Goal: Transaction & Acquisition: Purchase product/service

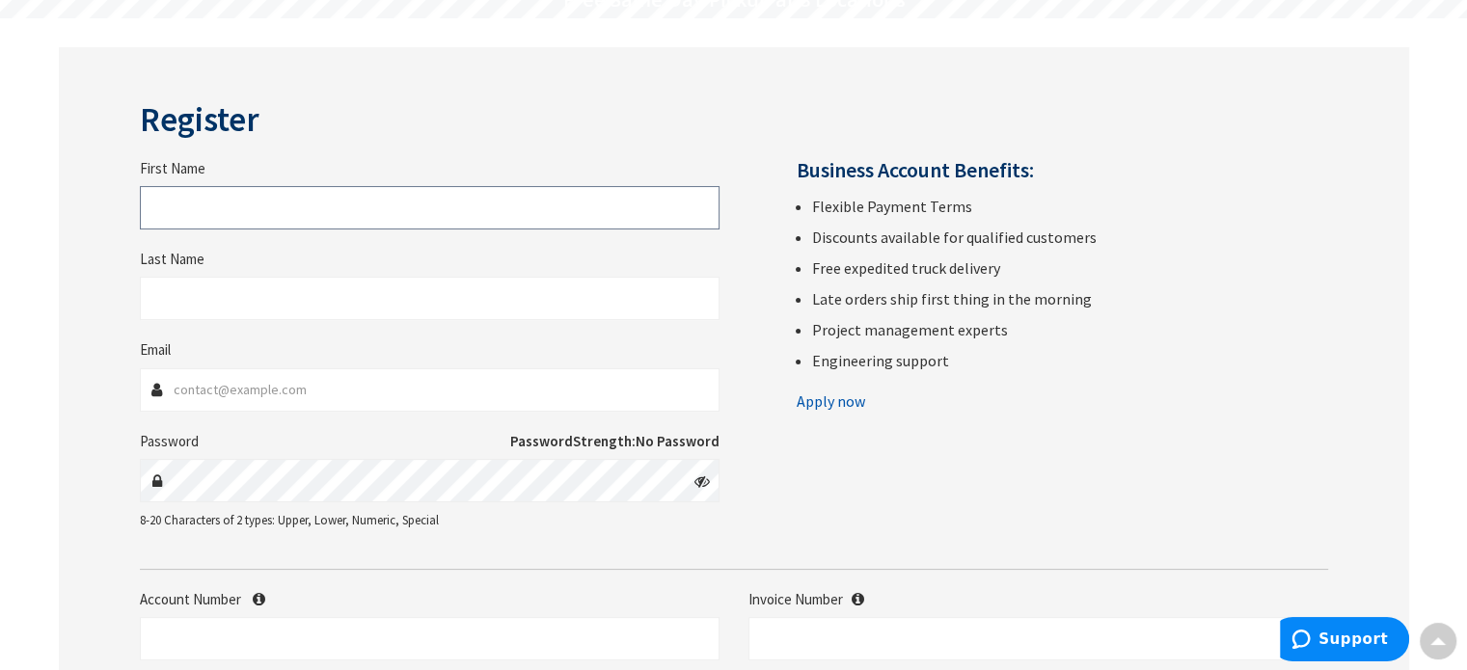
click at [214, 223] on input "First Name" at bounding box center [429, 207] width 579 height 43
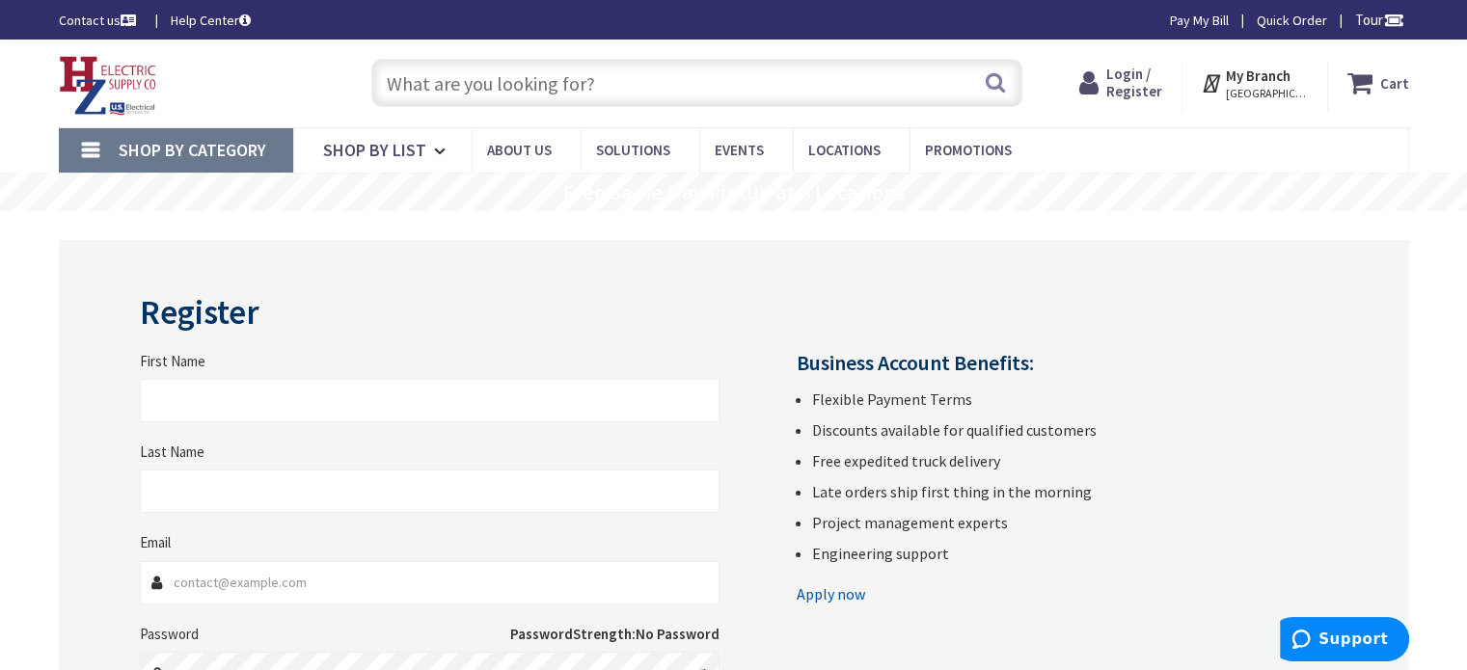
click at [1106, 72] on icon at bounding box center [1092, 83] width 27 height 35
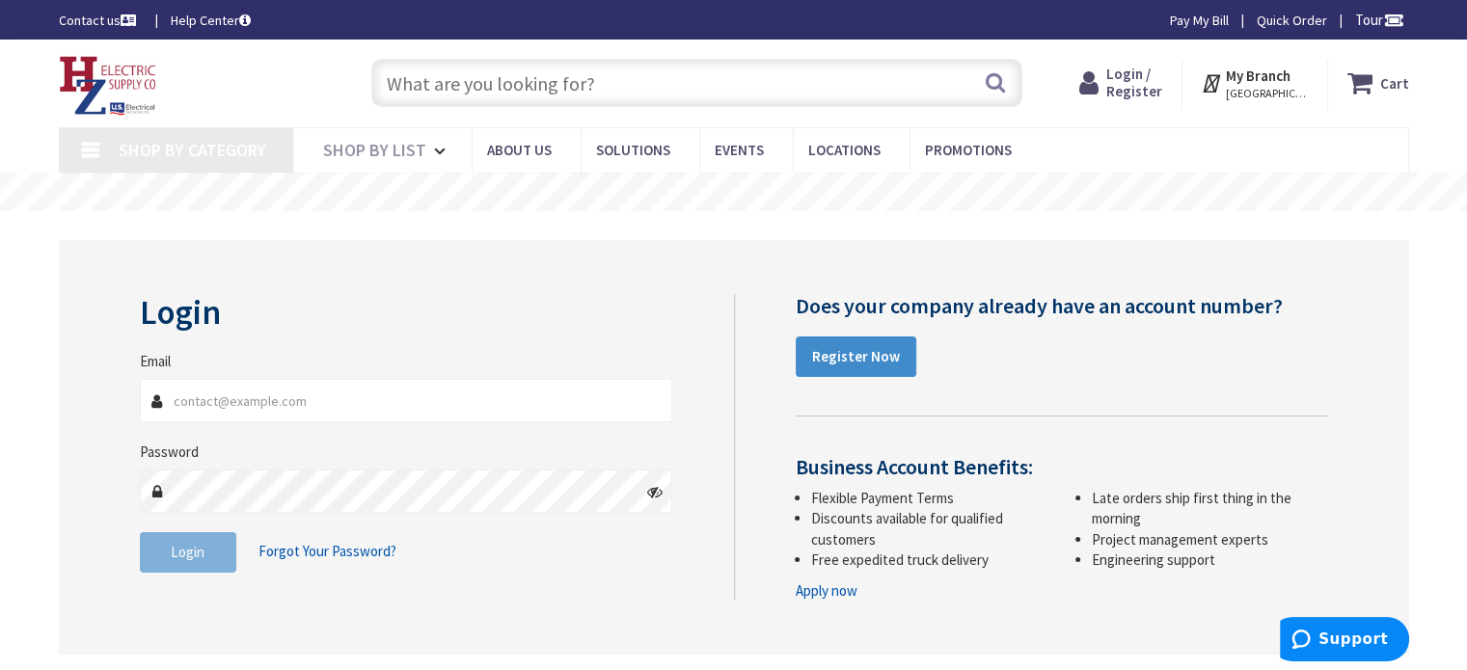
click at [268, 391] on input "Email" at bounding box center [406, 400] width 533 height 43
type input "[US_STATE][GEOGRAPHIC_DATA], [GEOGRAPHIC_DATA]"
type input "[EMAIL_ADDRESS][DOMAIN_NAME]"
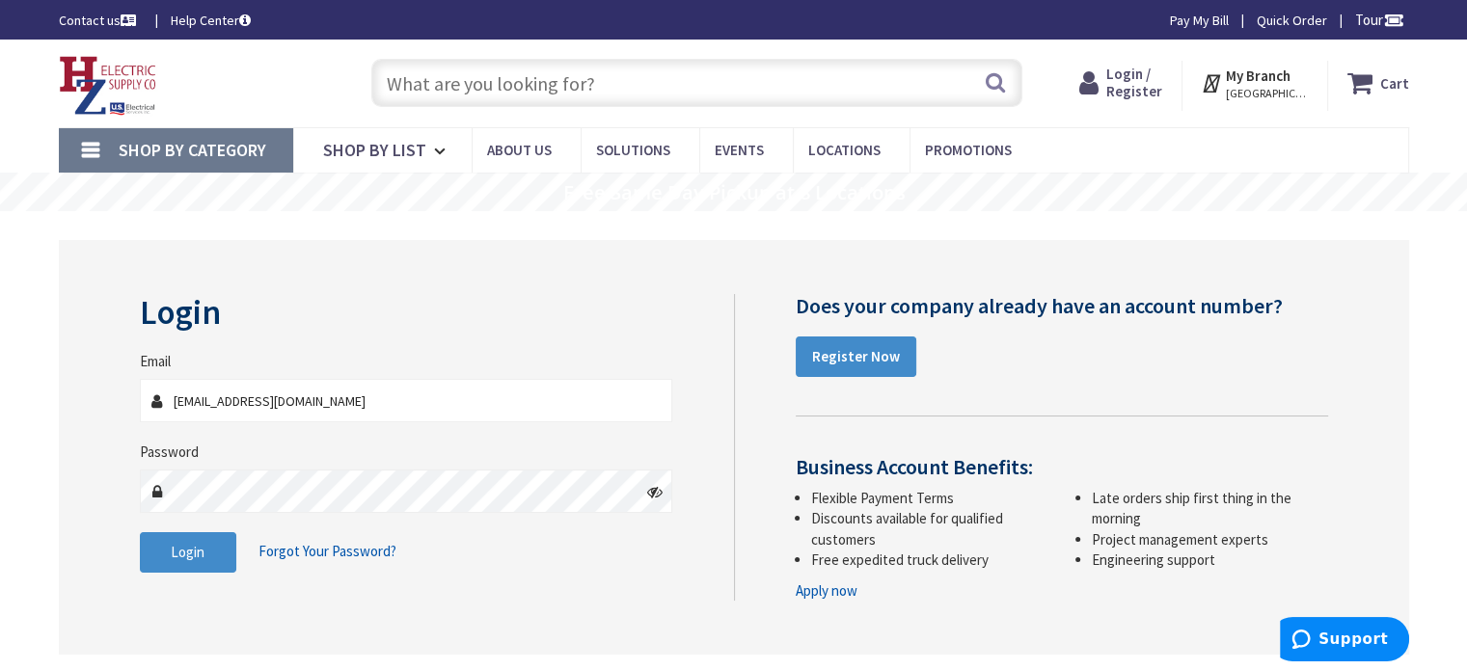
click at [660, 488] on icon at bounding box center [654, 491] width 15 height 15
click at [178, 552] on span "Login" at bounding box center [188, 552] width 34 height 18
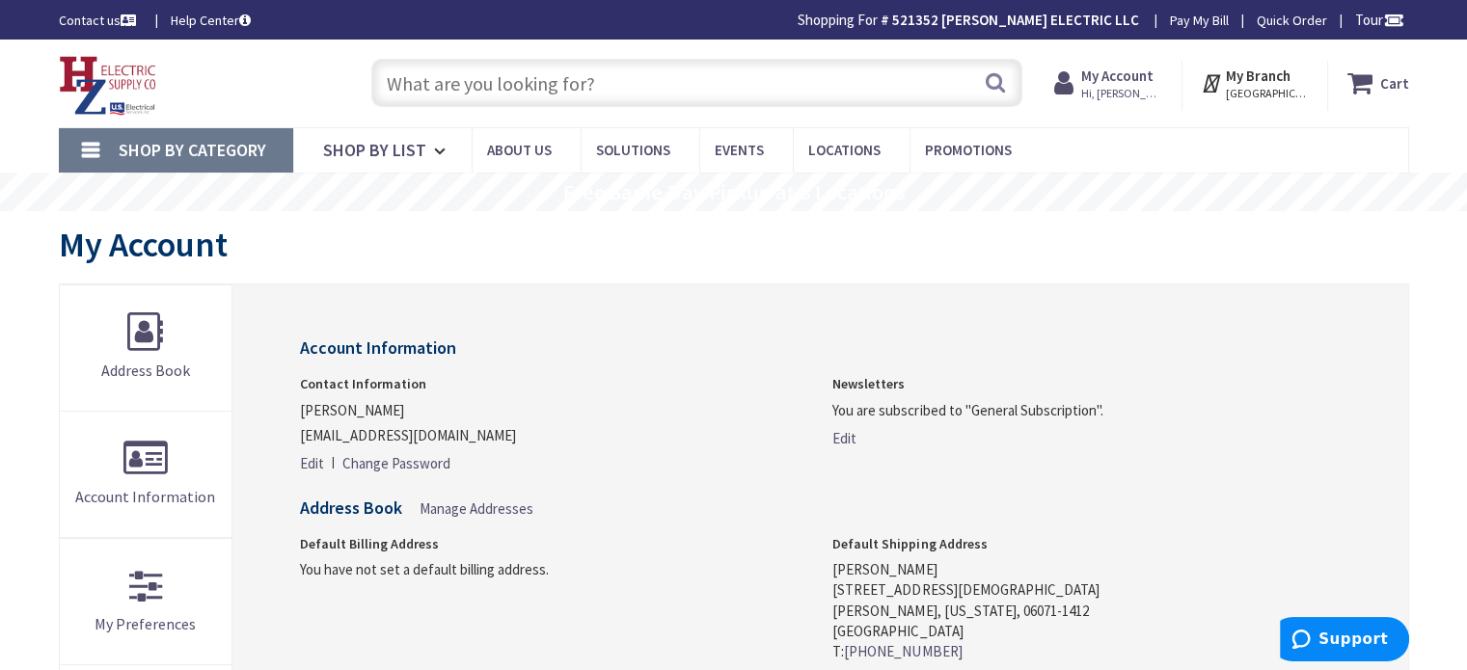
click at [372, 460] on link "Change Password" at bounding box center [396, 463] width 108 height 20
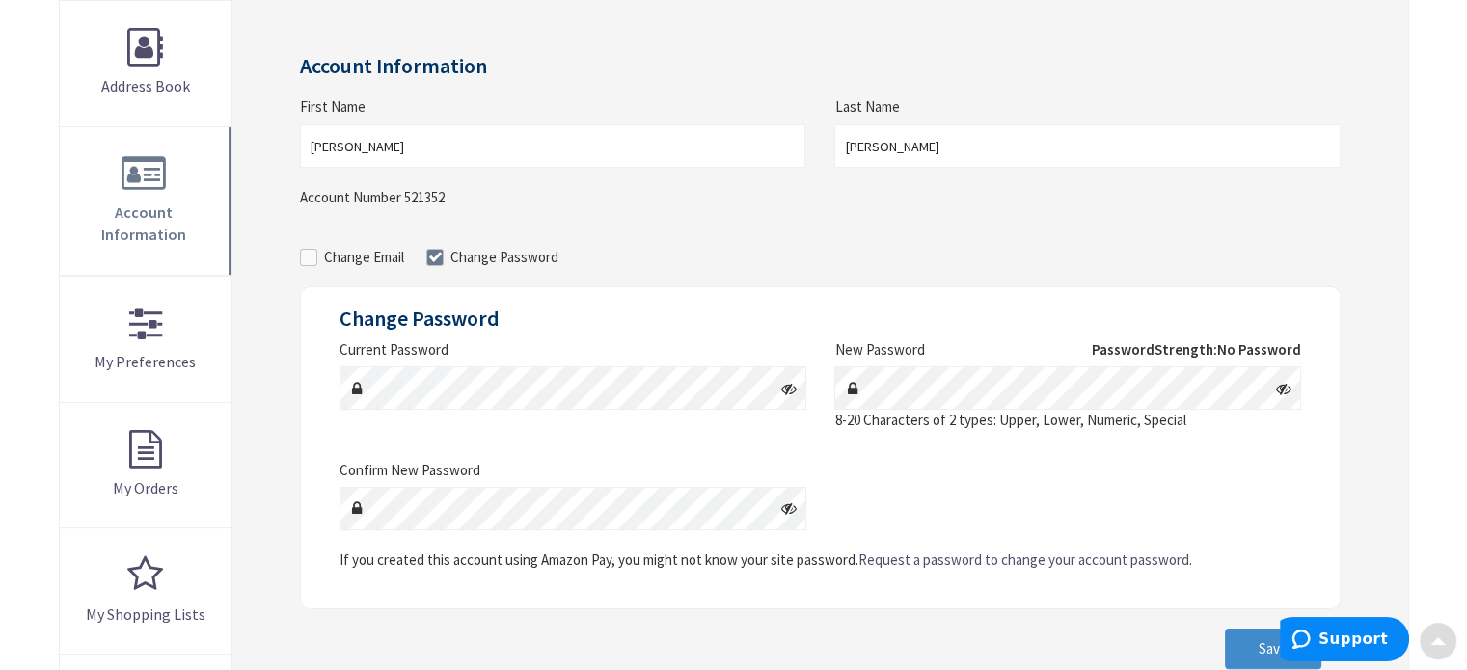
scroll to position [289, 0]
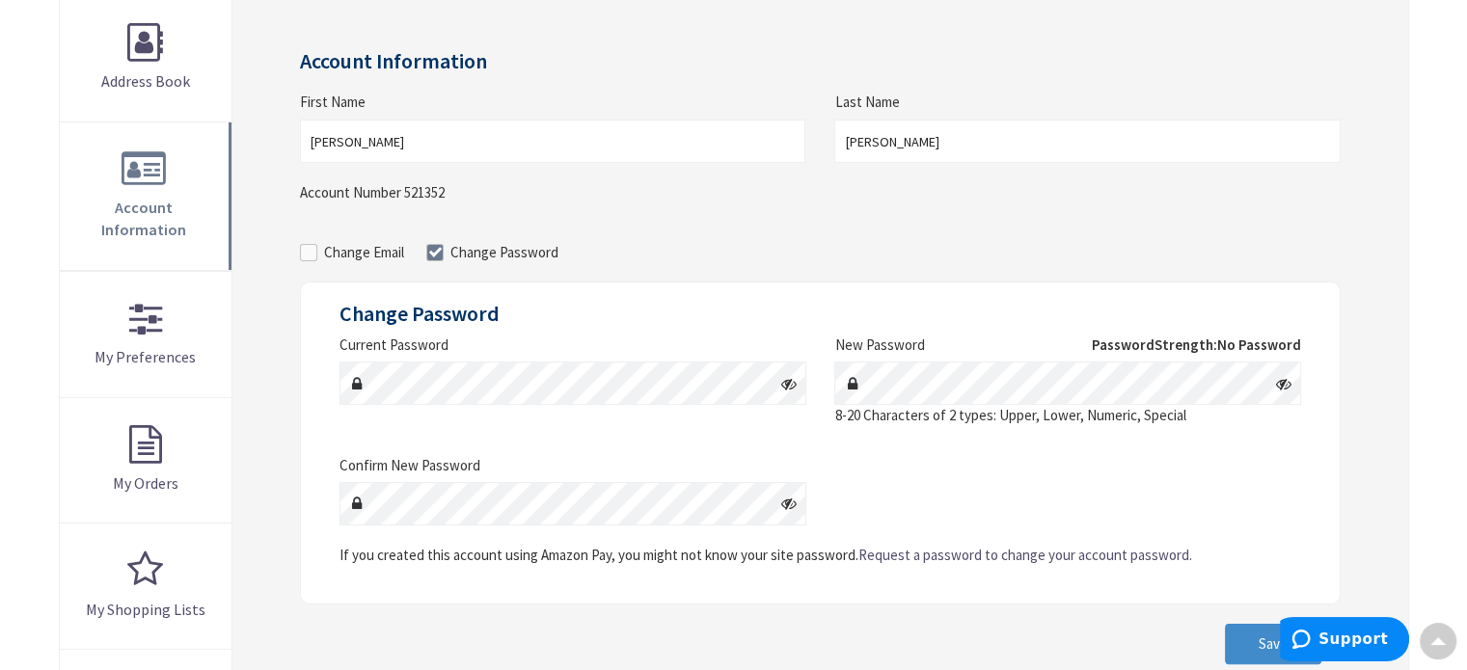
click at [783, 384] on icon at bounding box center [787, 383] width 15 height 15
click at [1284, 385] on icon at bounding box center [1283, 383] width 15 height 15
click at [794, 500] on icon at bounding box center [787, 503] width 15 height 15
click at [1246, 637] on button "Save" at bounding box center [1273, 644] width 96 height 40
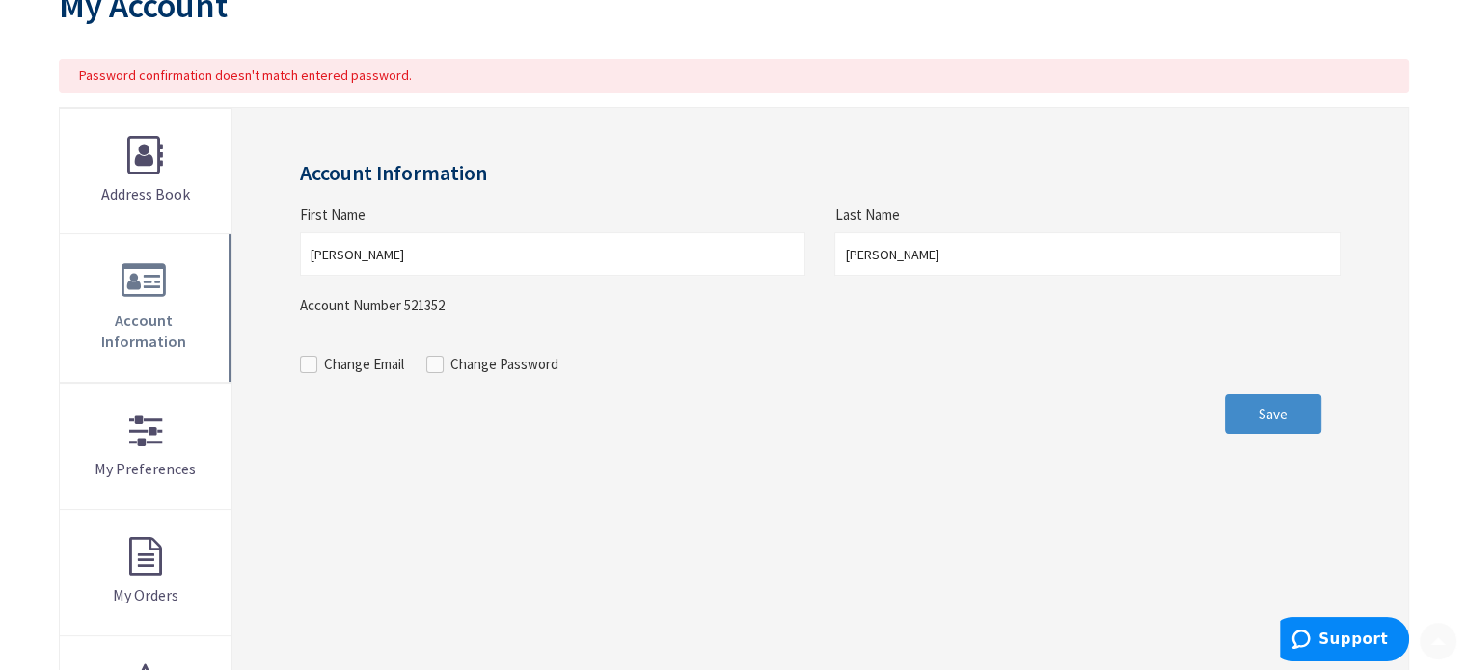
scroll to position [289, 0]
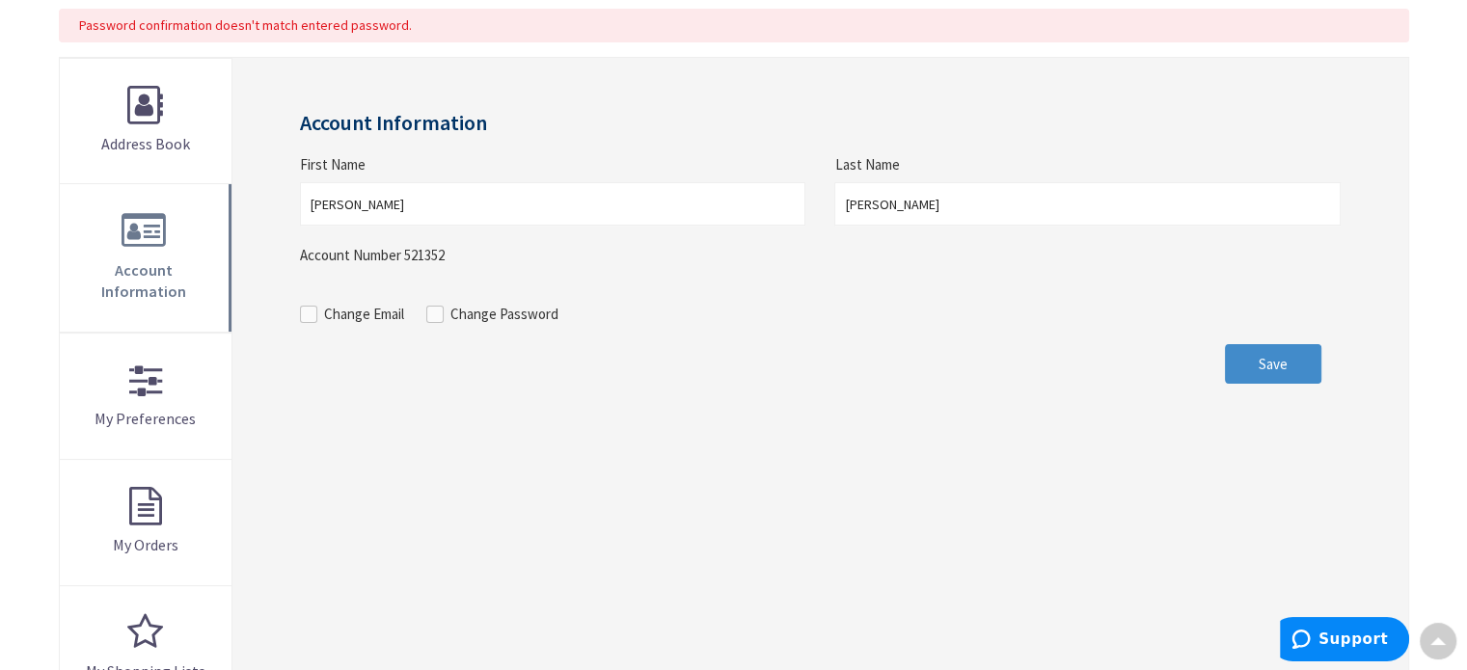
click at [439, 313] on span at bounding box center [434, 314] width 17 height 17
click at [439, 313] on input "Change Password" at bounding box center [437, 314] width 13 height 13
checkbox input "true"
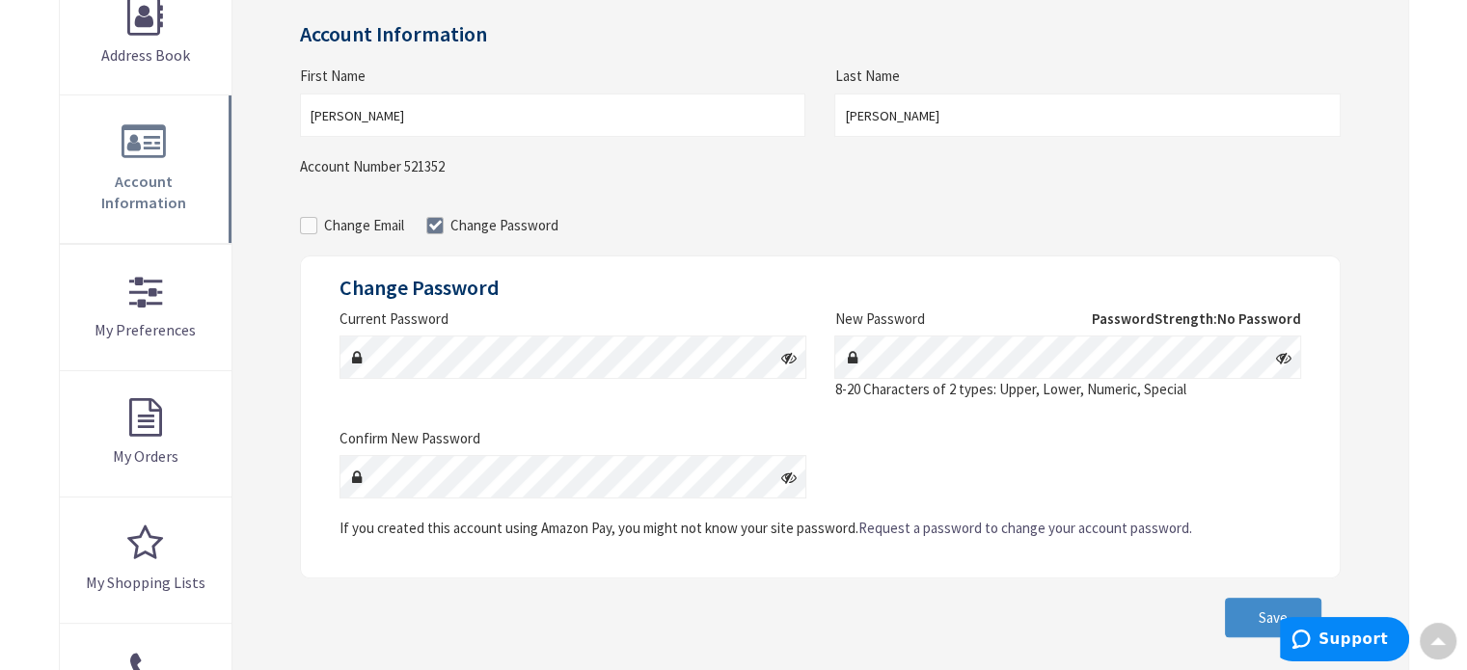
scroll to position [386, 0]
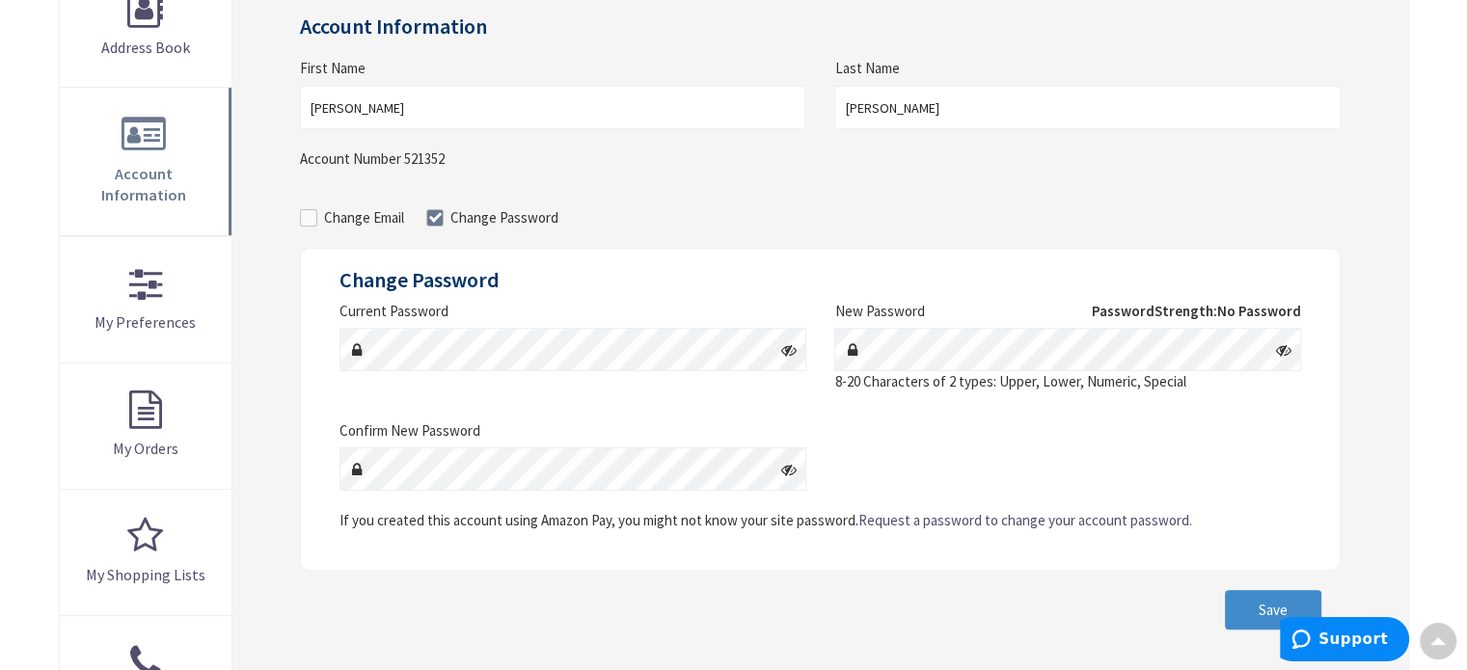
click at [781, 352] on icon at bounding box center [787, 349] width 15 height 15
click at [1280, 353] on icon at bounding box center [1283, 349] width 15 height 15
click at [678, 187] on div "Account Information First Name Mike Last Name Raimondo Account Number 521352 Ch…" at bounding box center [819, 321] width 1039 height 615
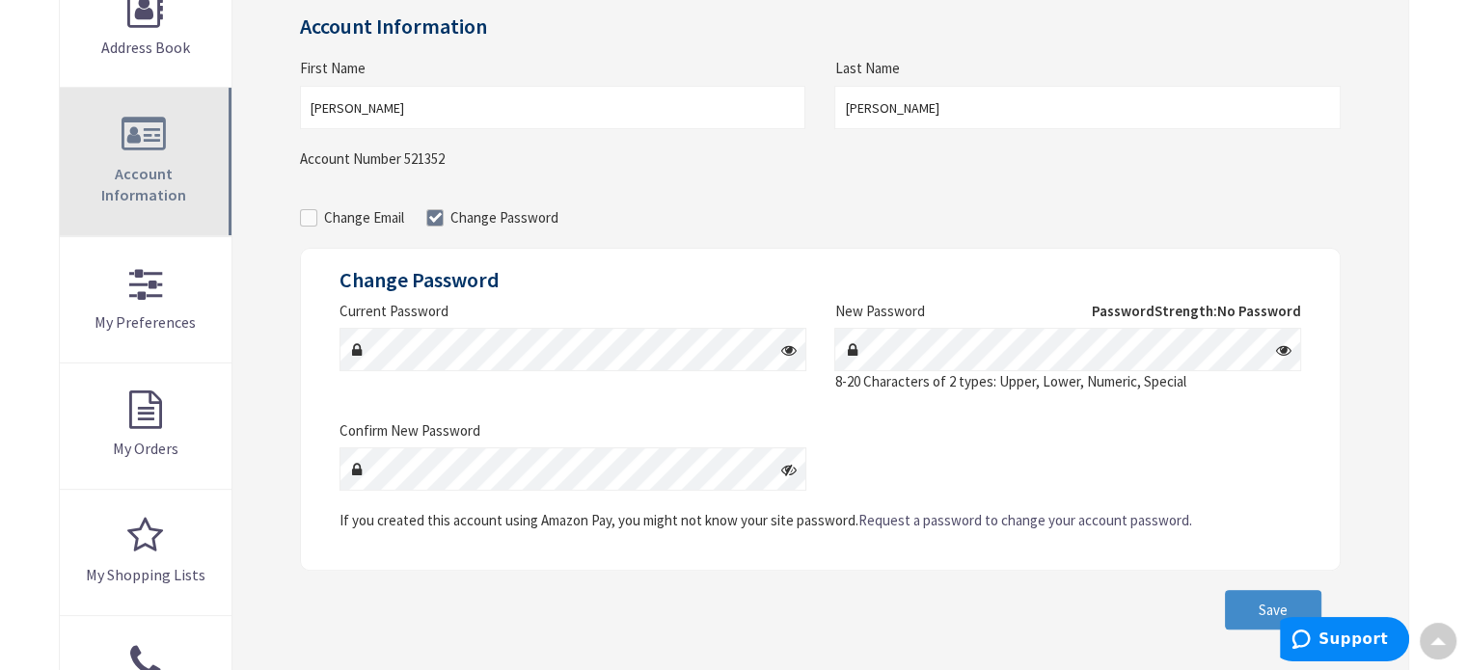
click at [128, 147] on link "Account Information" at bounding box center [146, 162] width 173 height 148
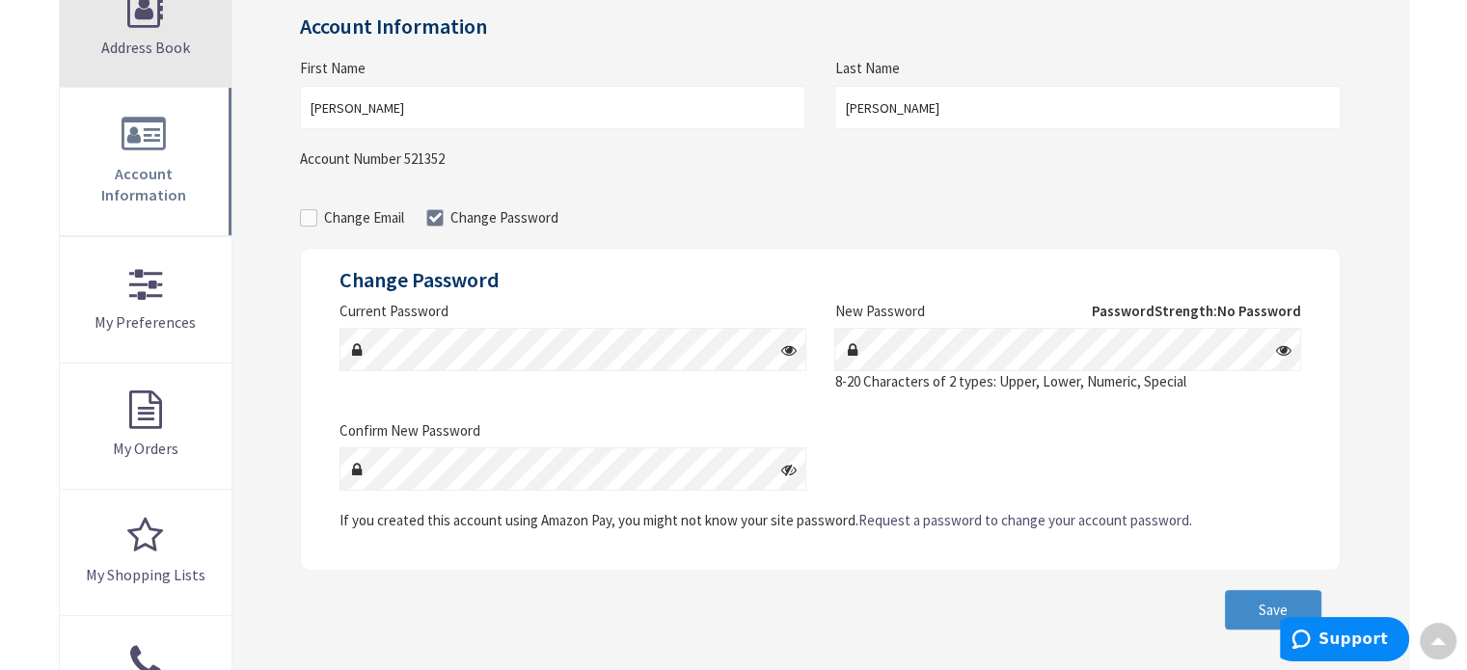
click at [149, 50] on span "Address Book" at bounding box center [145, 47] width 89 height 19
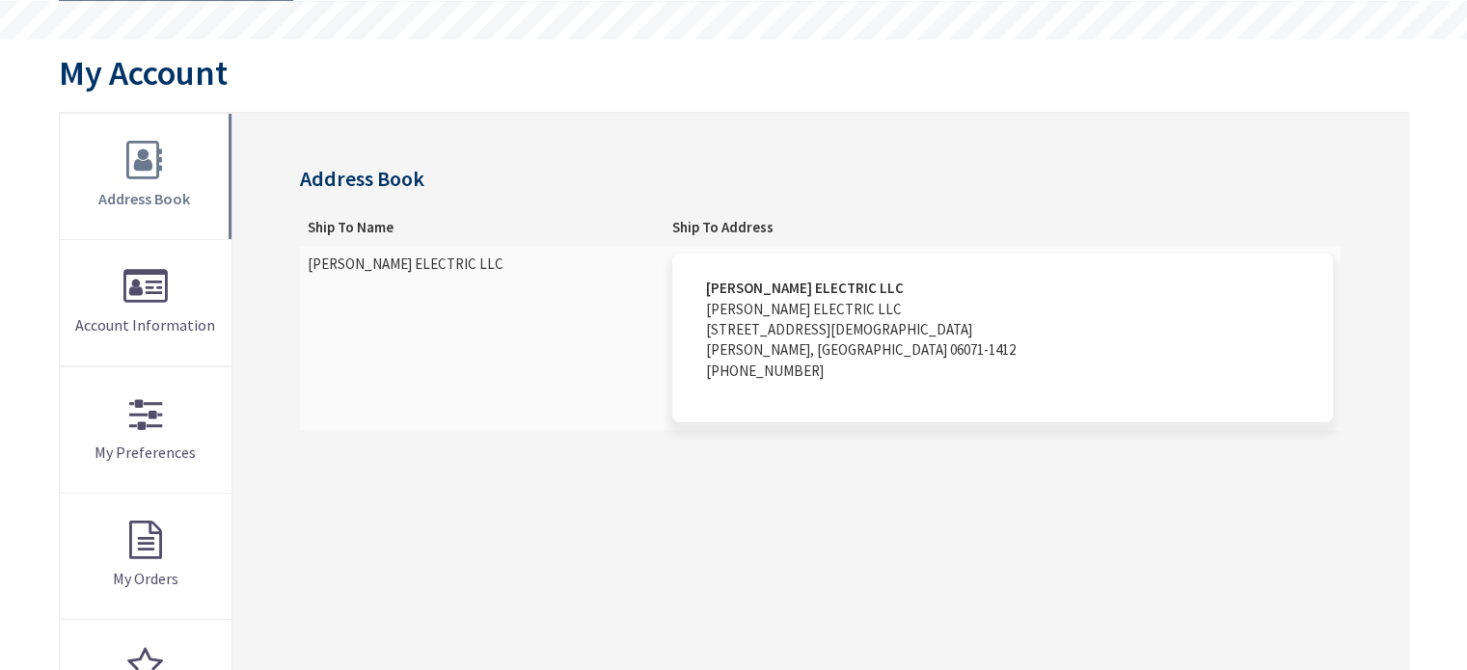
scroll to position [193, 0]
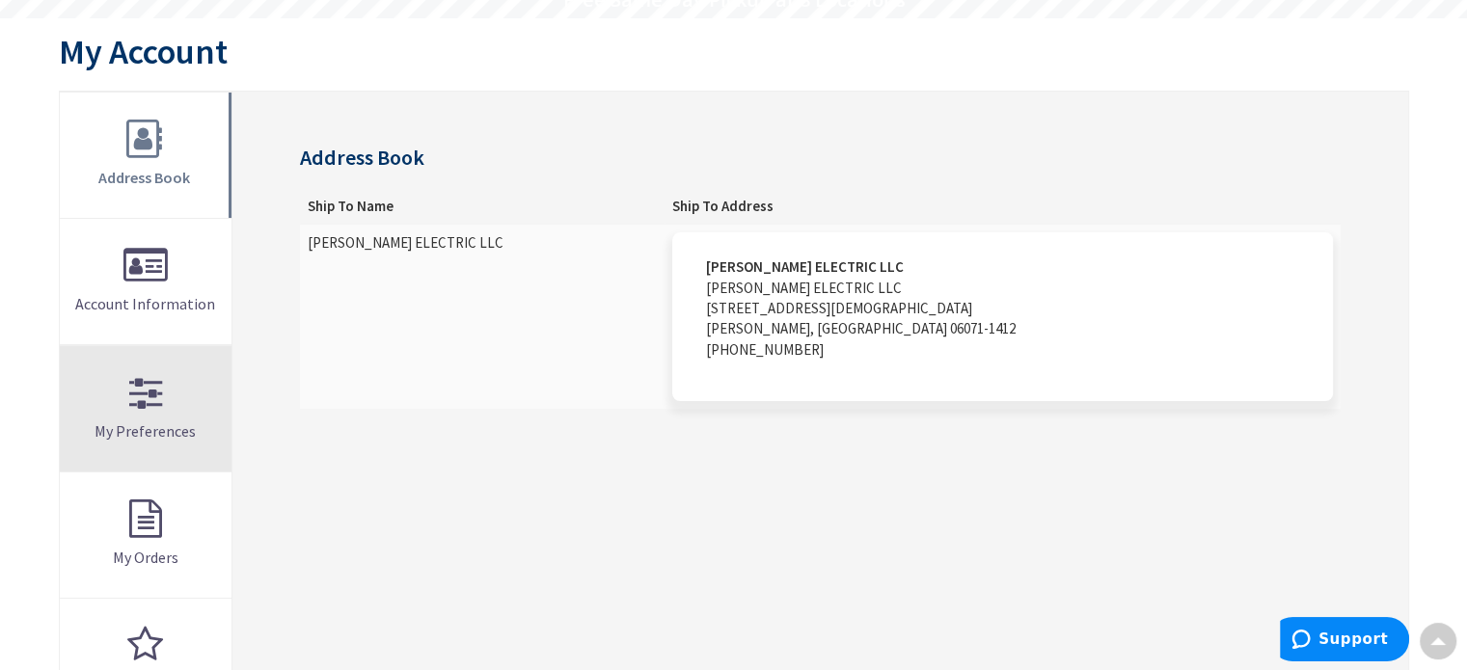
click at [148, 401] on link "My Preferences" at bounding box center [146, 408] width 173 height 125
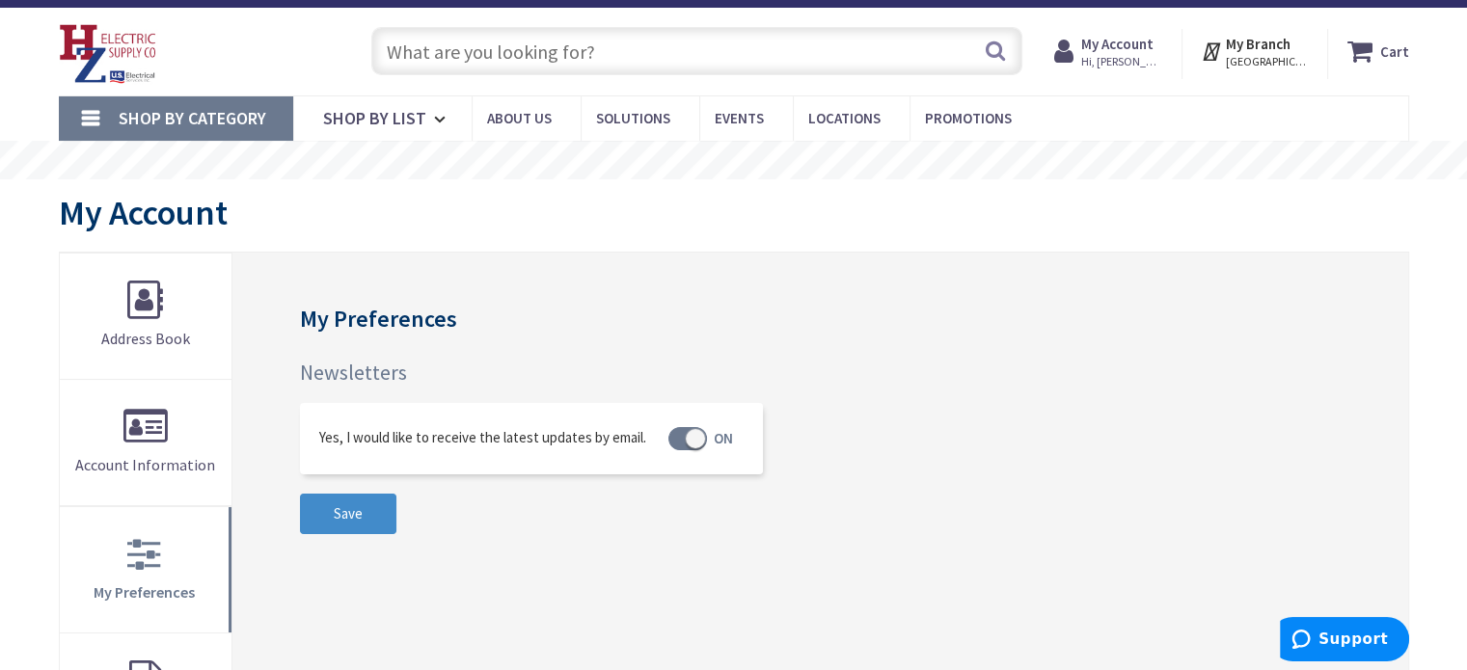
scroll to position [289, 0]
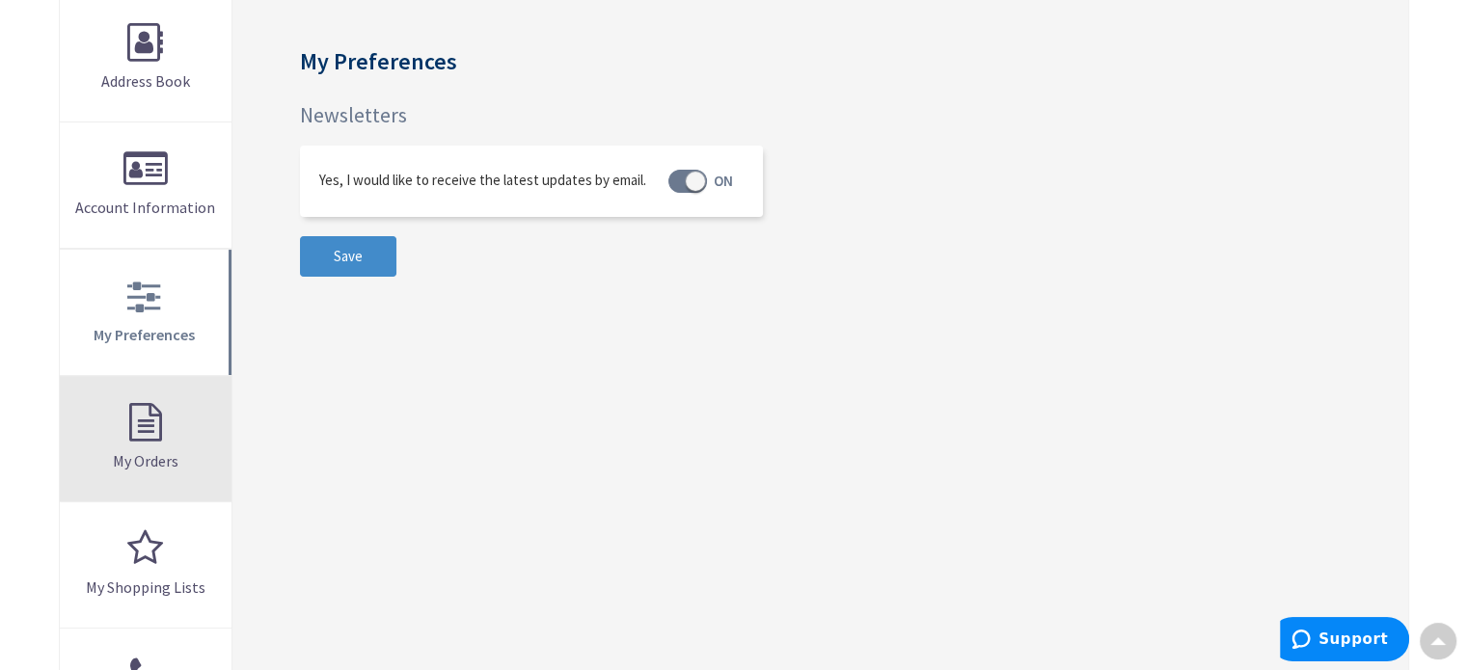
click at [131, 457] on span "My Orders" at bounding box center [146, 460] width 66 height 19
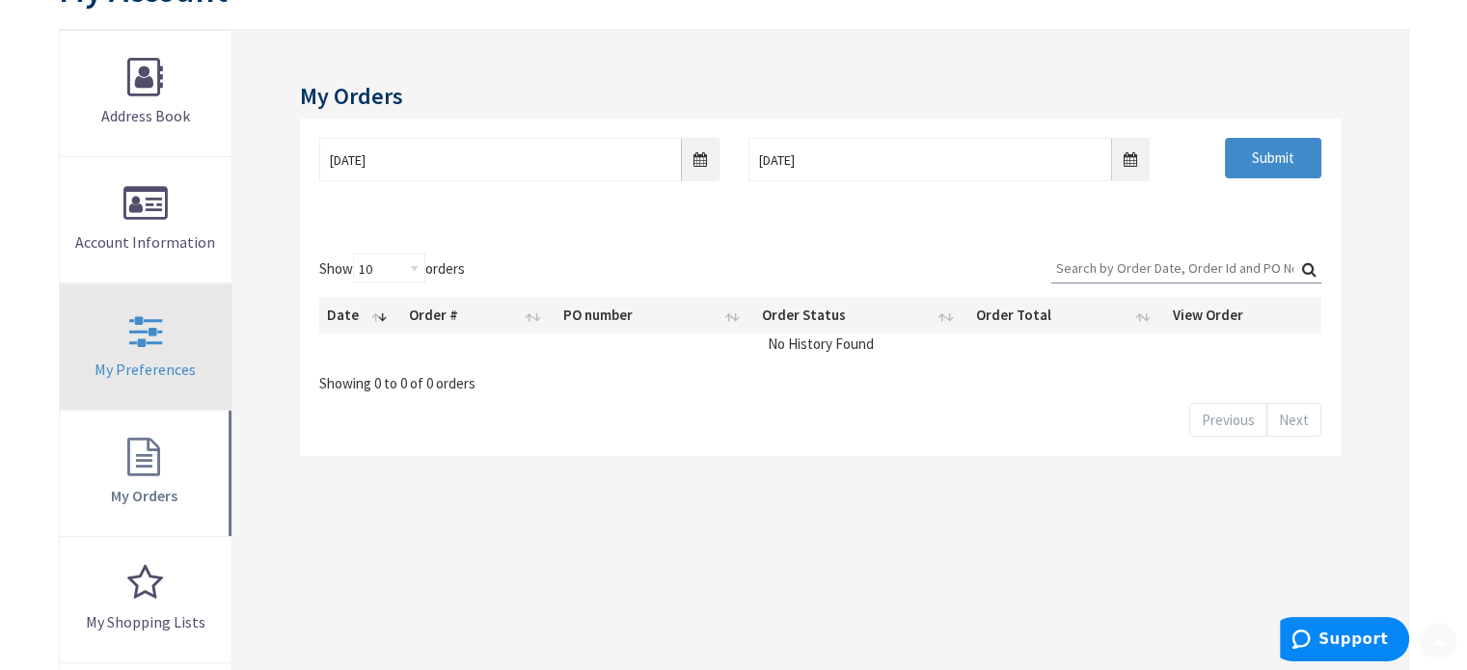
scroll to position [289, 0]
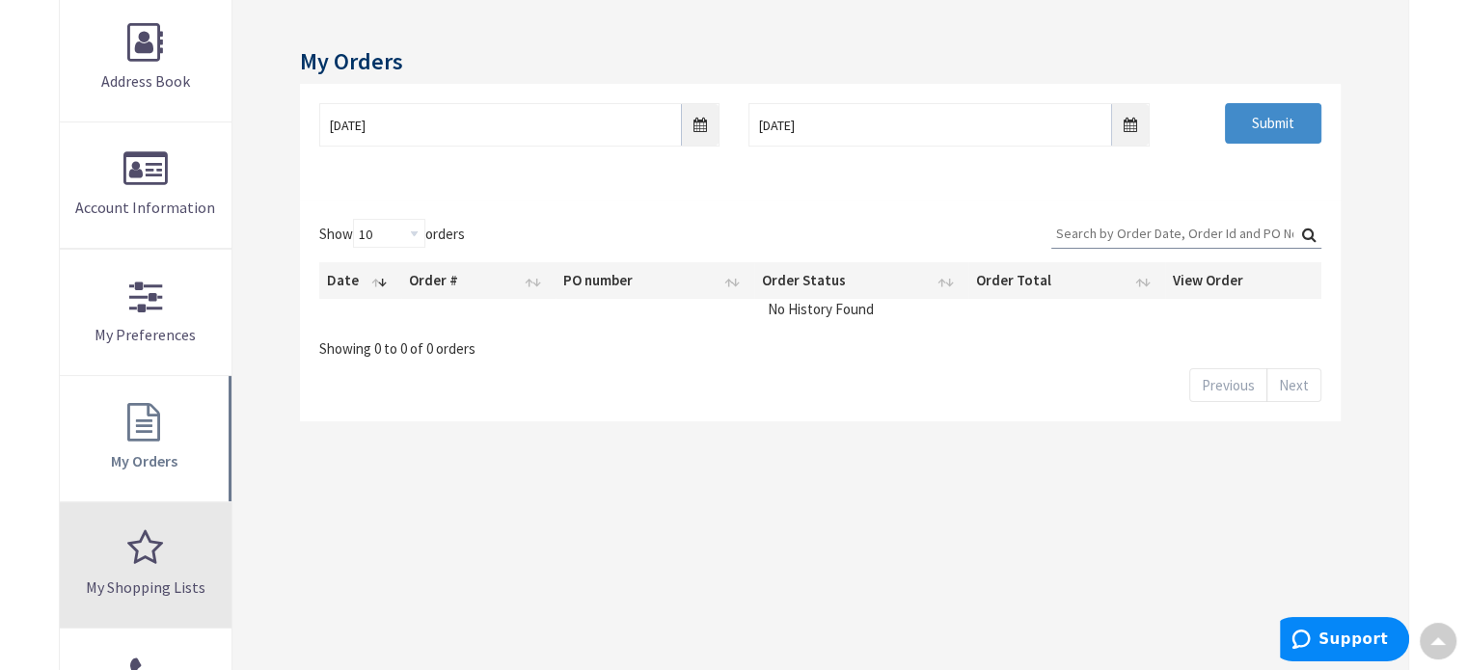
click at [186, 561] on link "My Shopping Lists" at bounding box center [146, 564] width 173 height 125
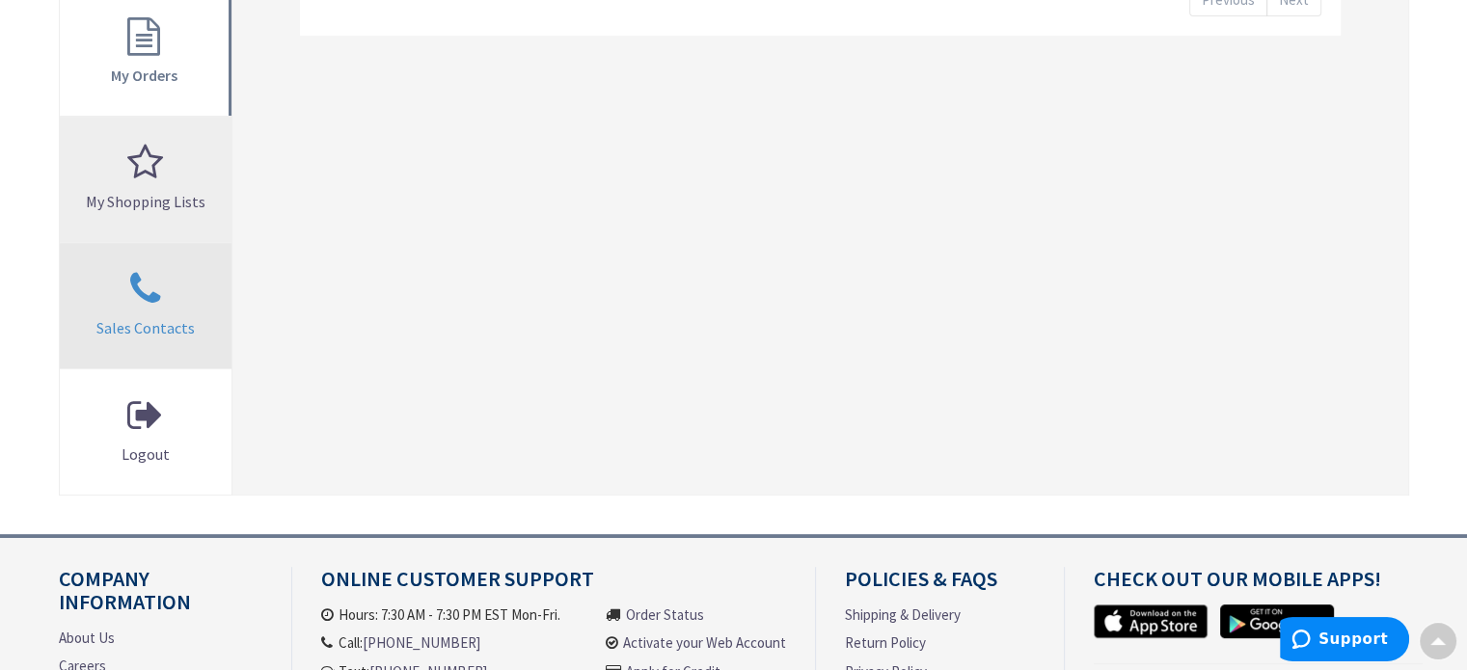
scroll to position [727, 0]
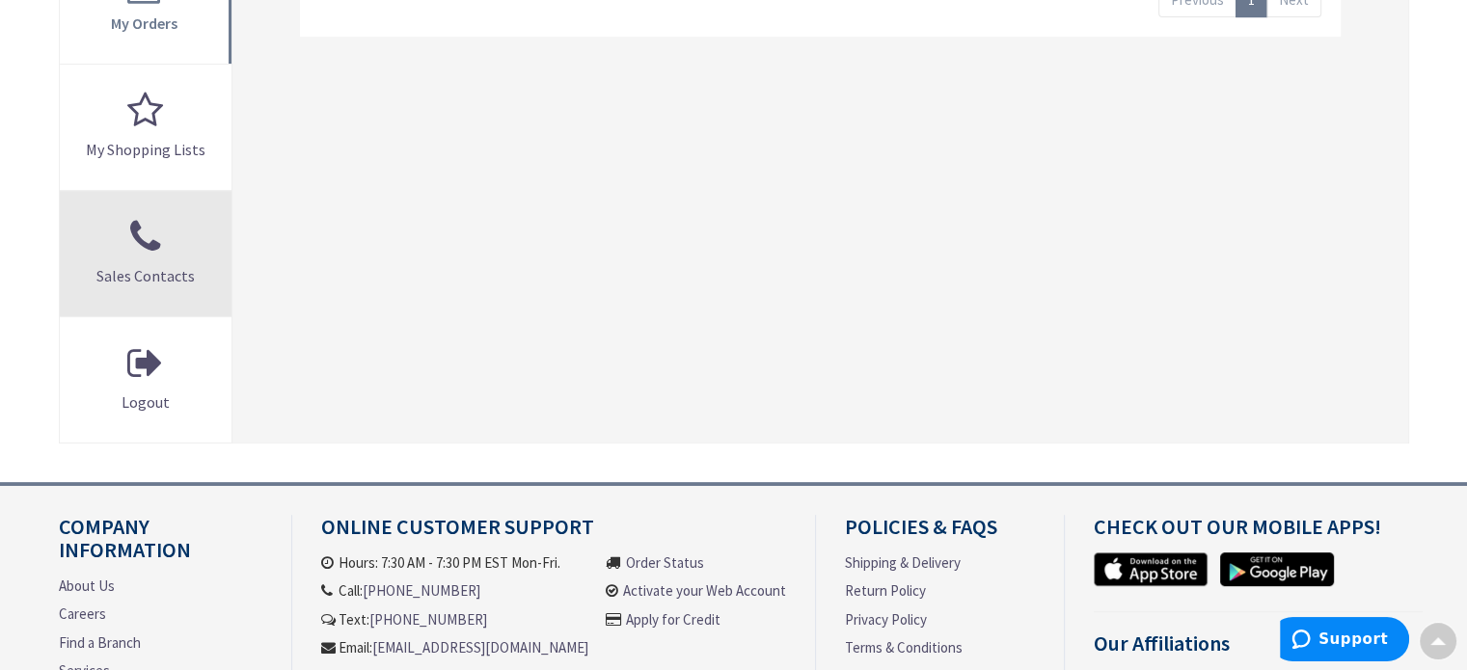
click at [206, 265] on link "Sales Contacts" at bounding box center [146, 253] width 173 height 125
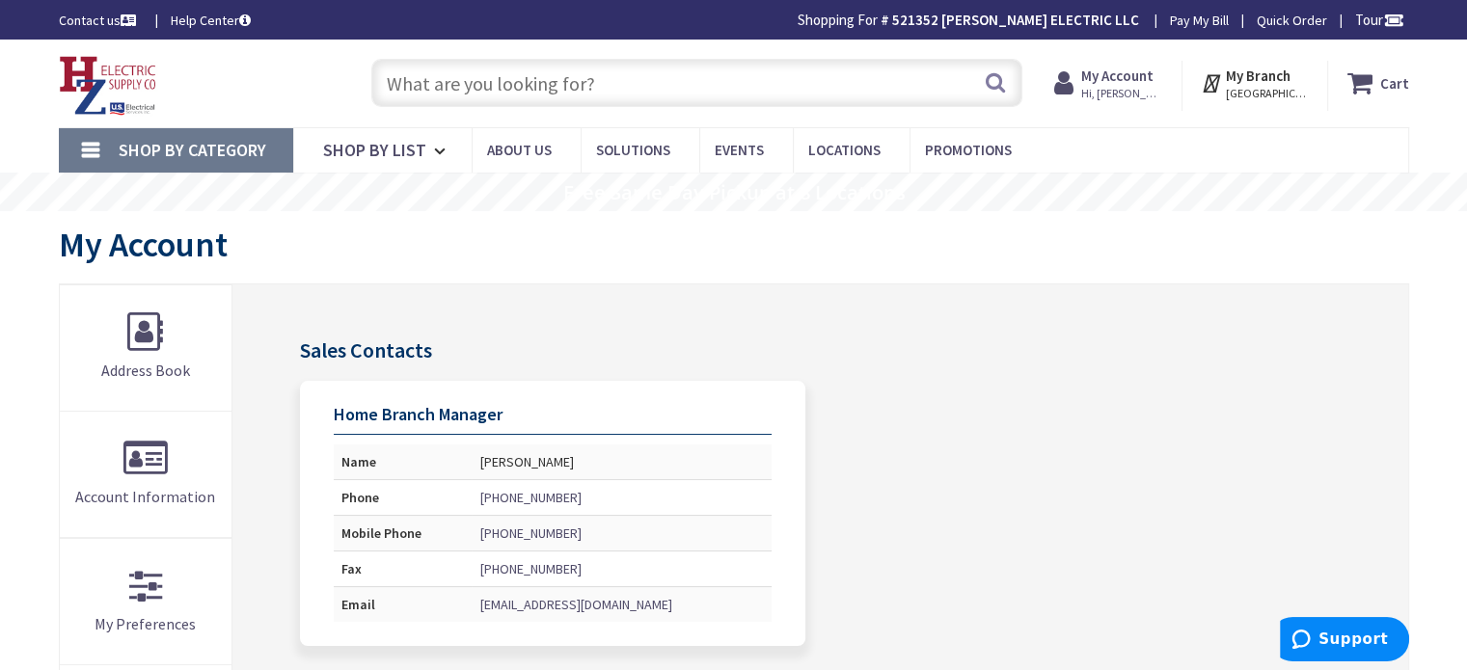
drag, startPoint x: 469, startPoint y: 99, endPoint x: 459, endPoint y: 100, distance: 9.7
click at [469, 99] on input "text" at bounding box center [696, 83] width 651 height 48
click at [407, 132] on link "Shop By List" at bounding box center [382, 150] width 178 height 44
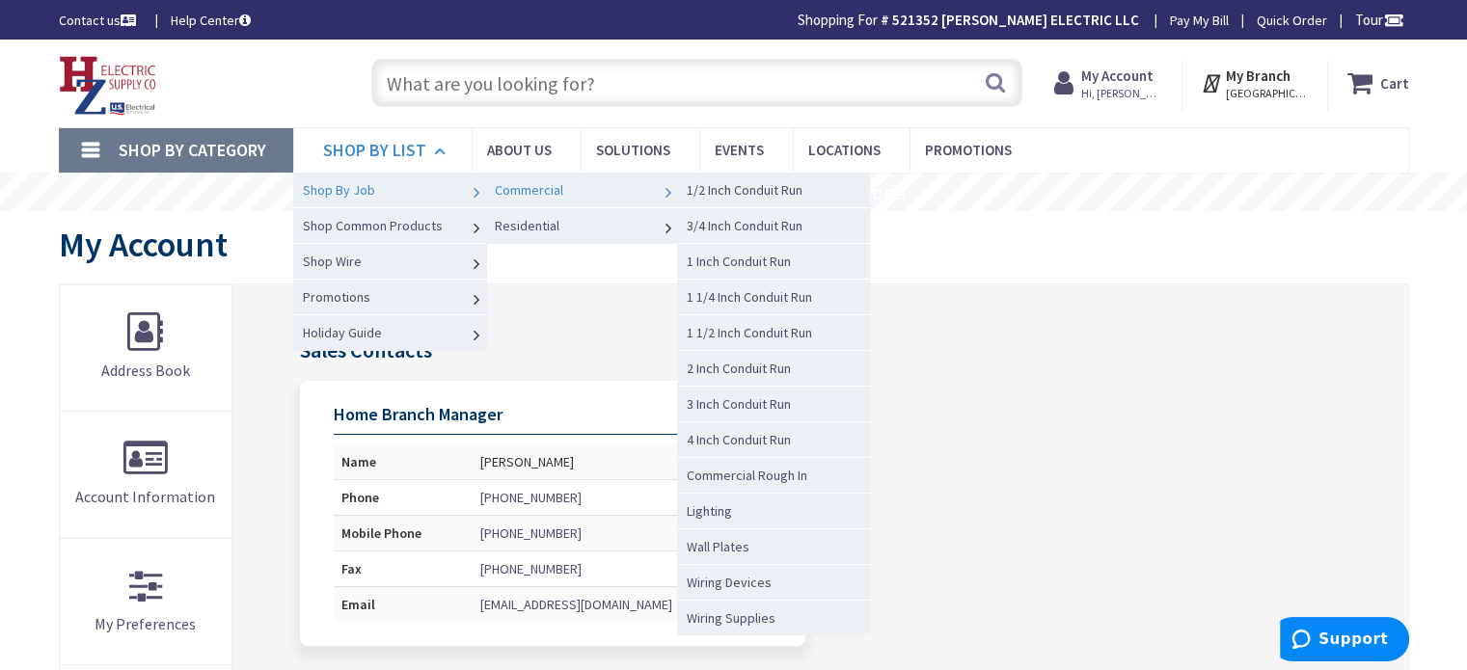
click at [536, 194] on span "Commercial" at bounding box center [529, 189] width 68 height 17
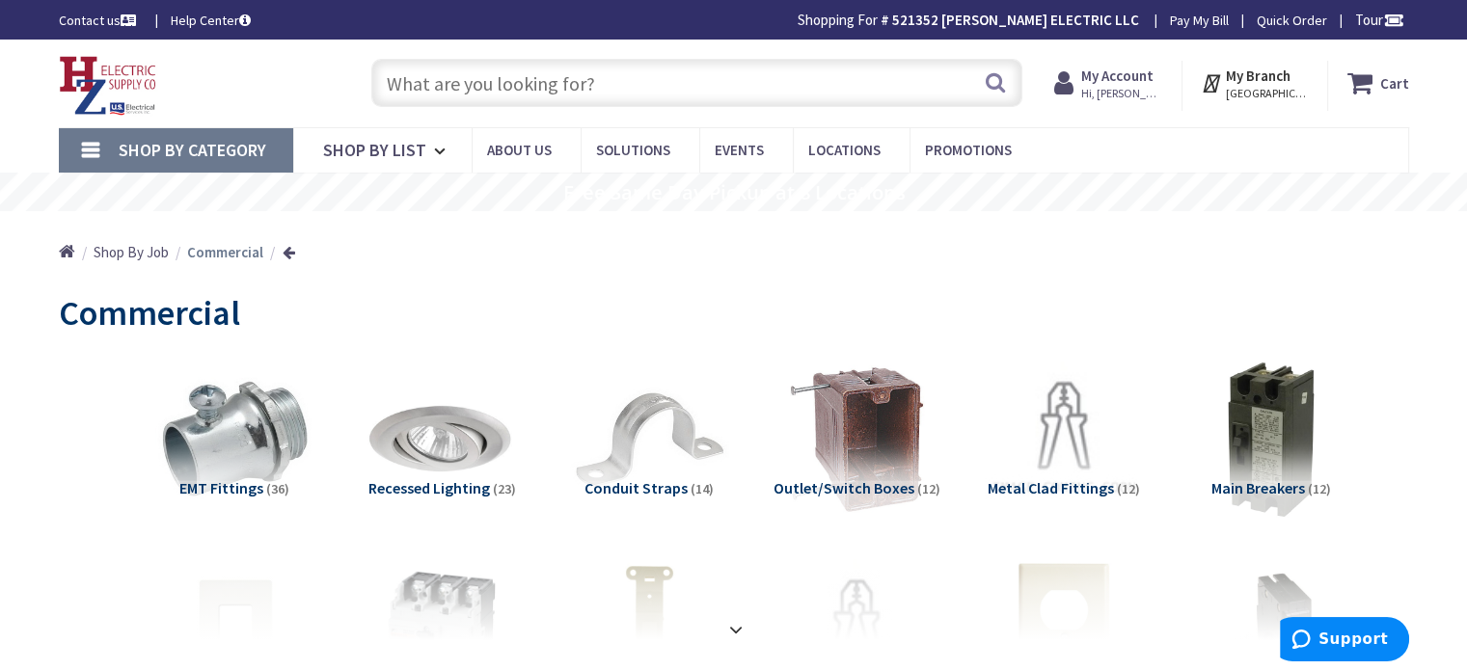
click at [782, 80] on input "text" at bounding box center [696, 83] width 651 height 48
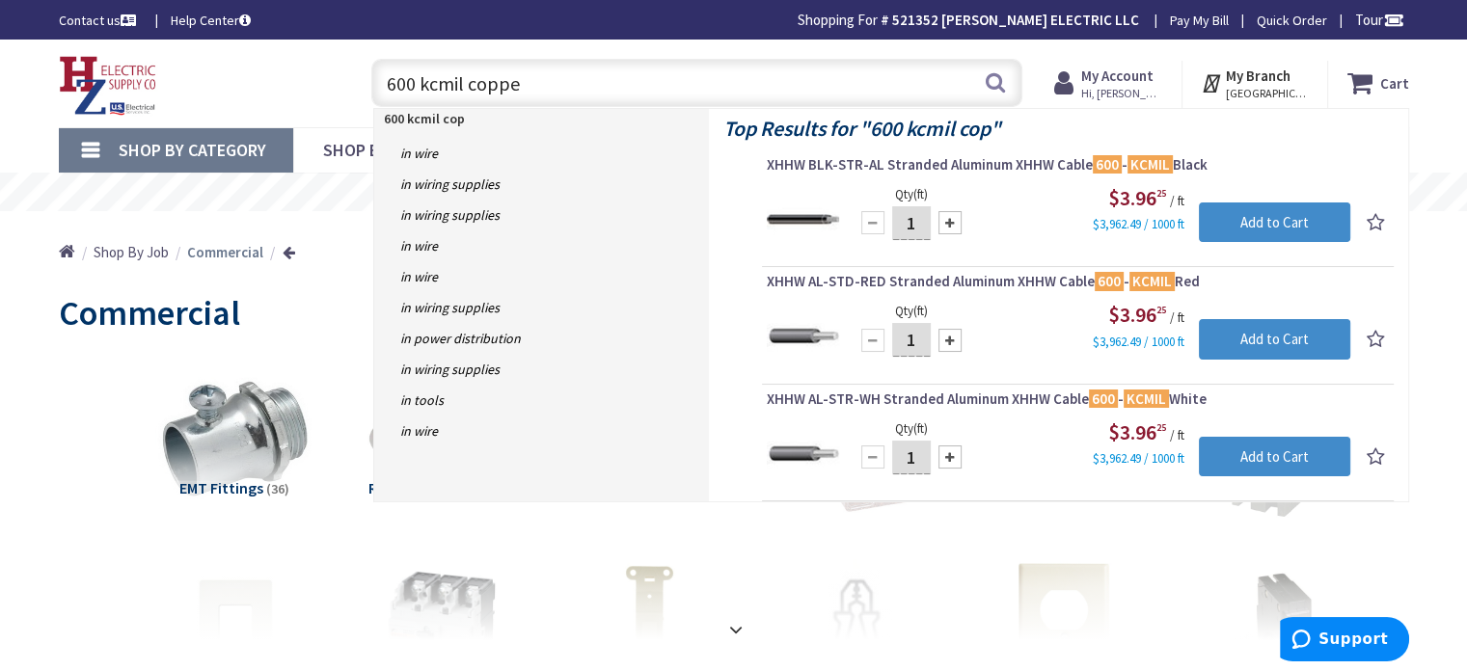
type input "600 kcmil copper"
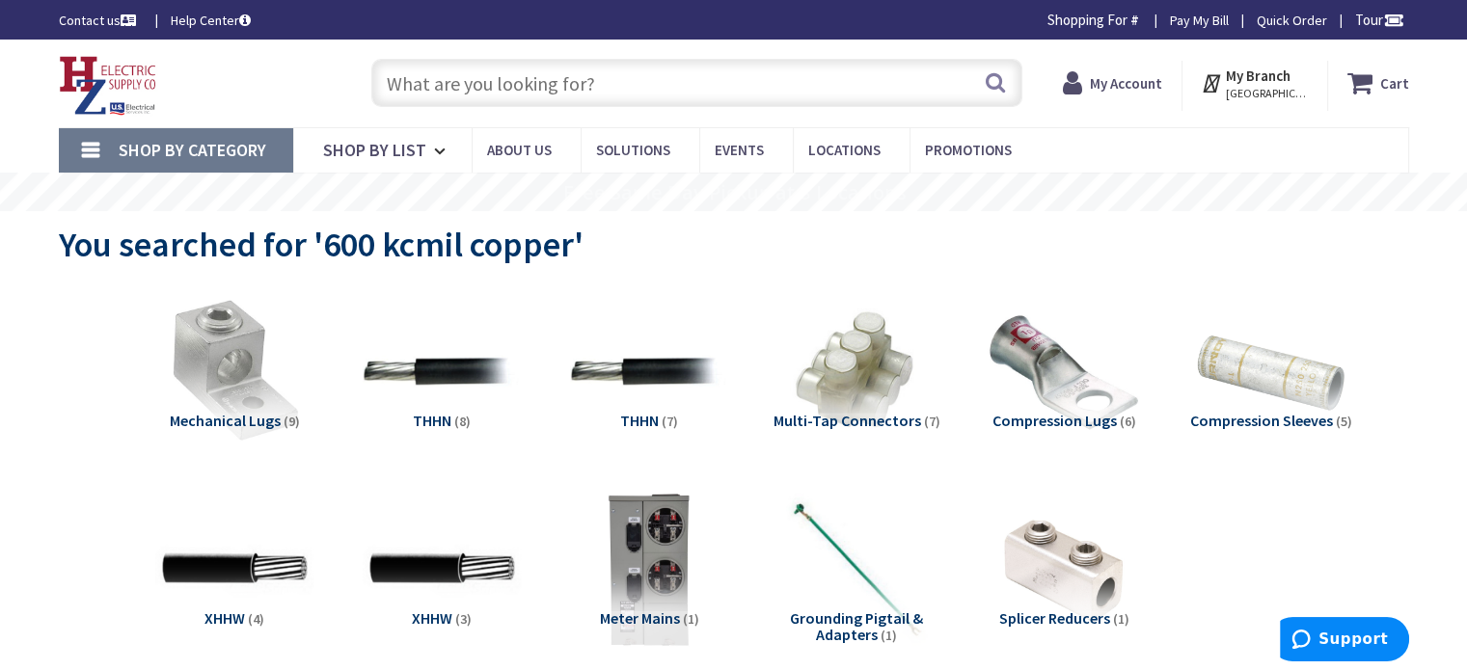
click at [437, 422] on span "THHN" at bounding box center [432, 420] width 39 height 19
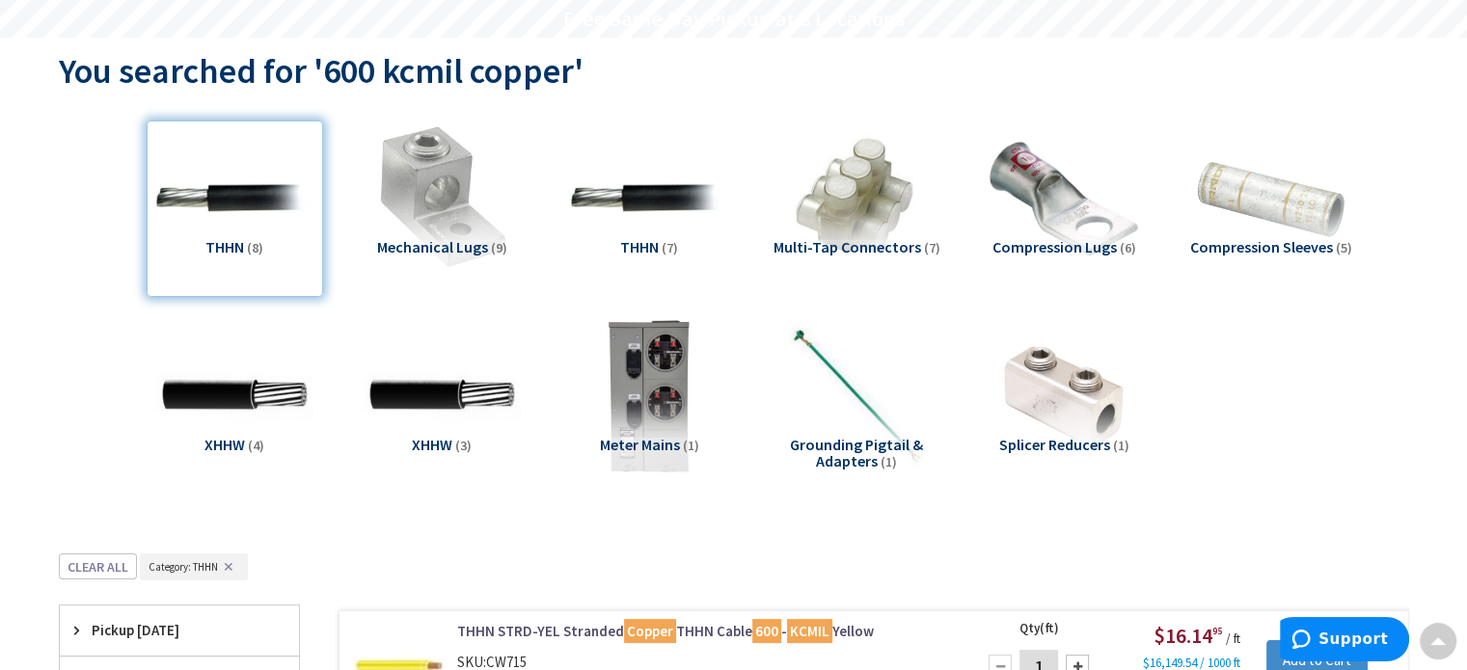
scroll to position [148, 0]
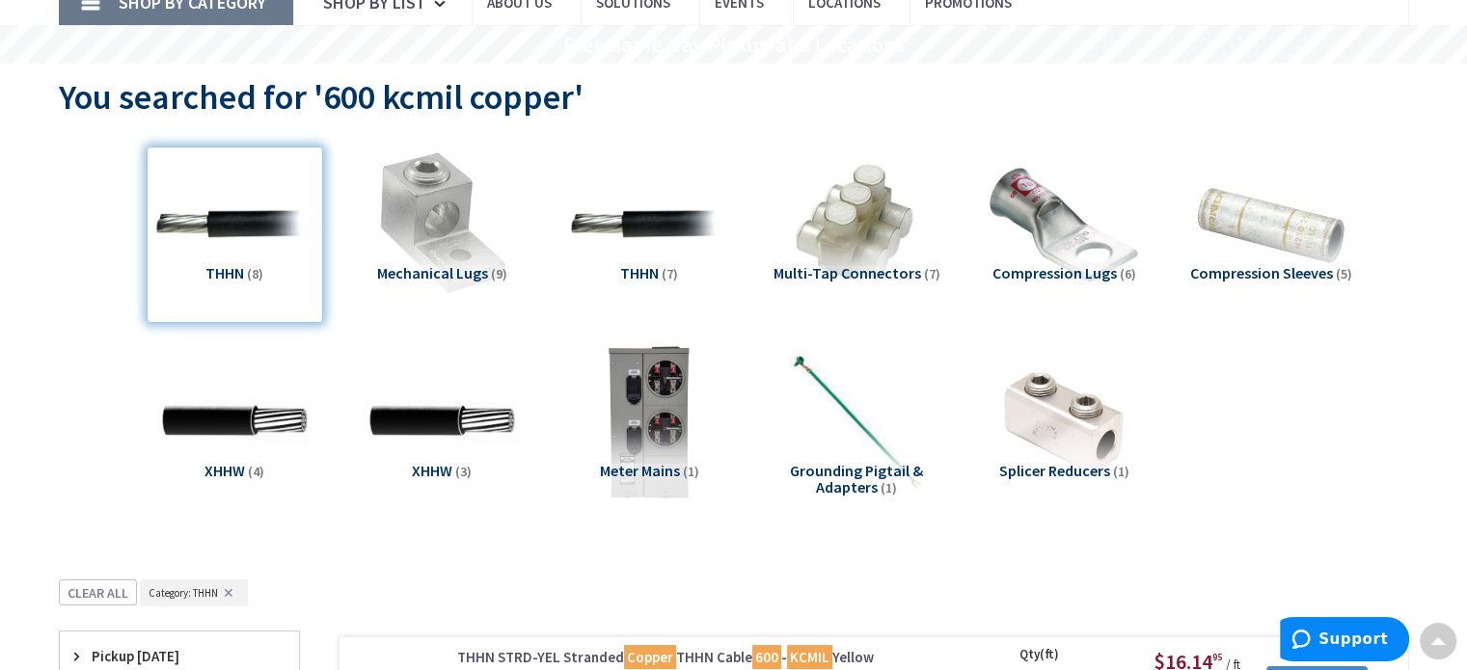
click at [637, 258] on img at bounding box center [649, 224] width 159 height 159
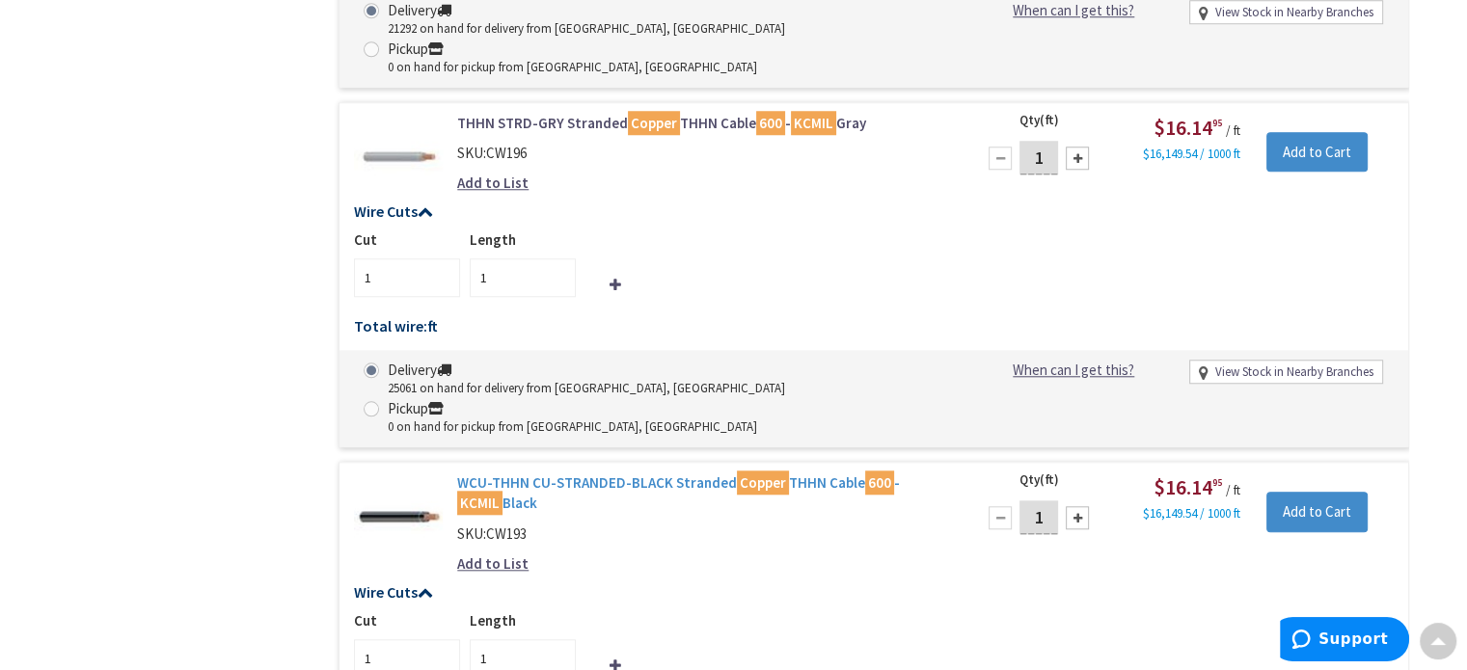
scroll to position [1980, 0]
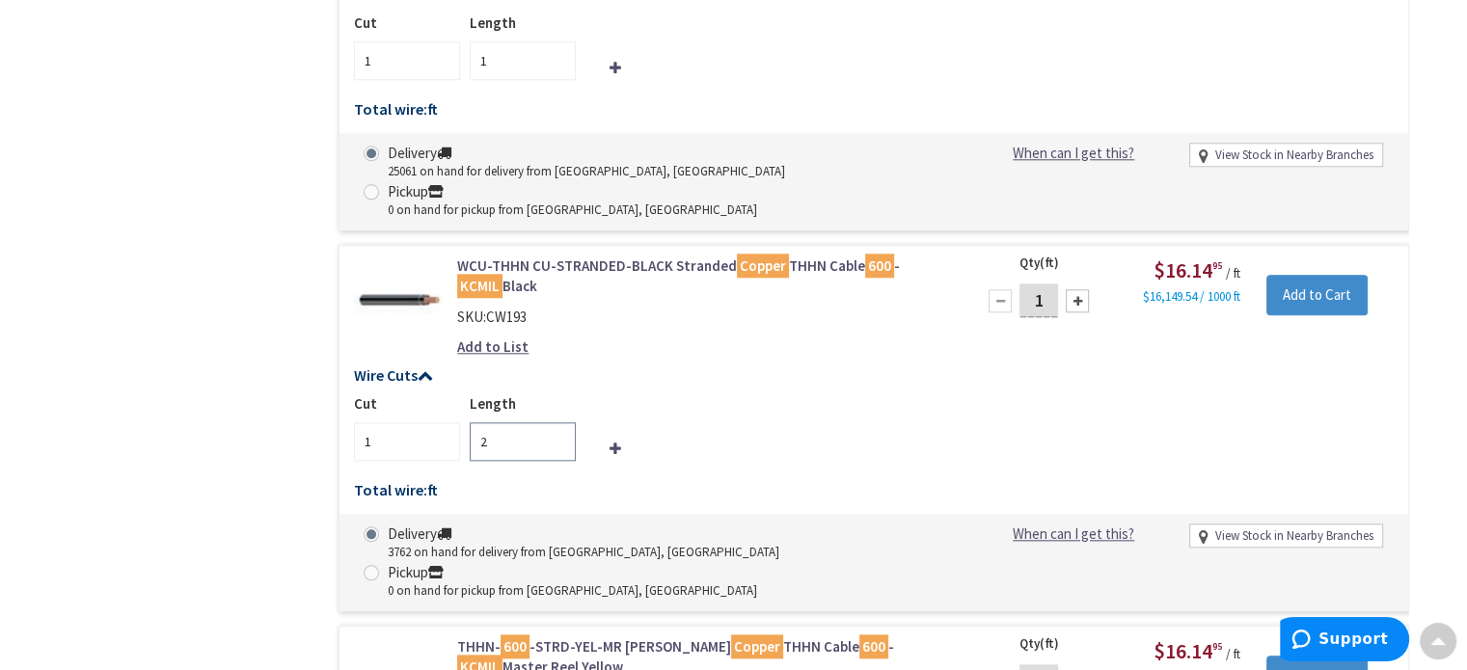
click at [555, 422] on input "2" at bounding box center [523, 441] width 106 height 39
click at [555, 422] on input "3" at bounding box center [523, 441] width 106 height 39
click at [555, 422] on input "4" at bounding box center [523, 441] width 106 height 39
type input "5"
click at [555, 422] on input "5" at bounding box center [523, 441] width 106 height 39
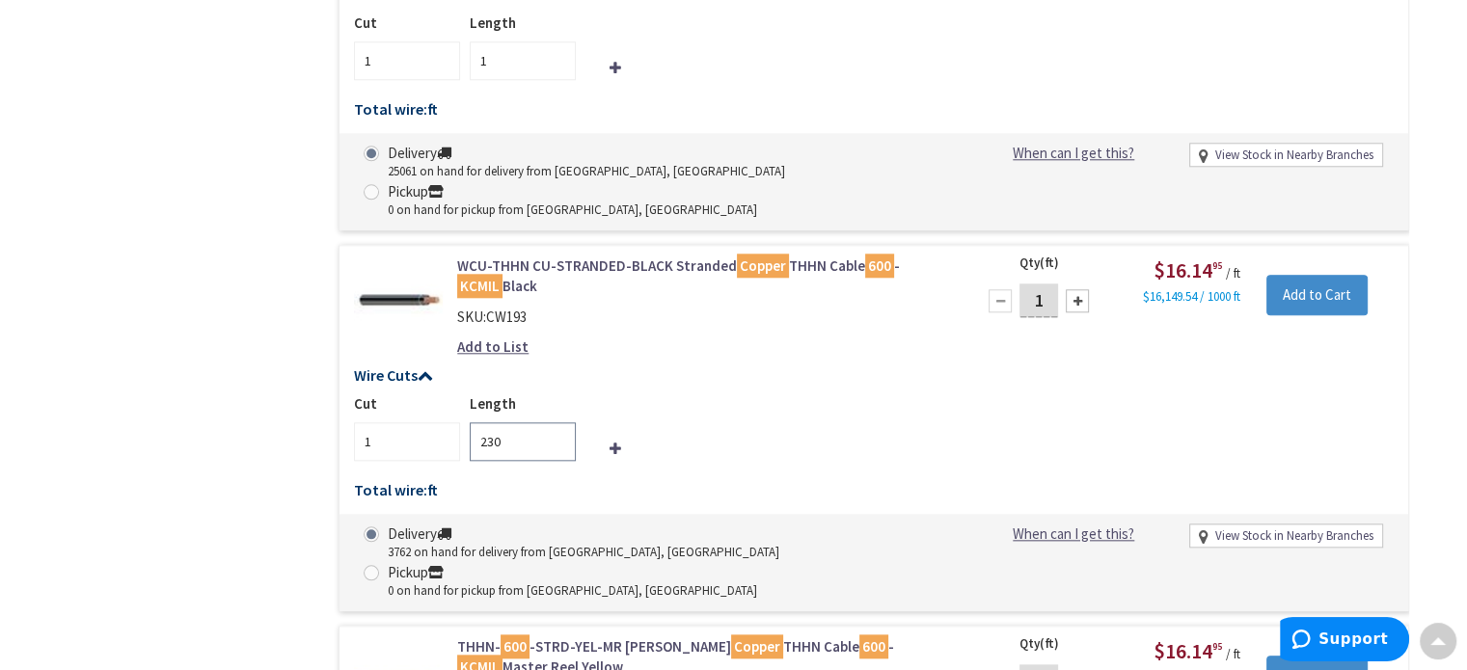
type input "230"
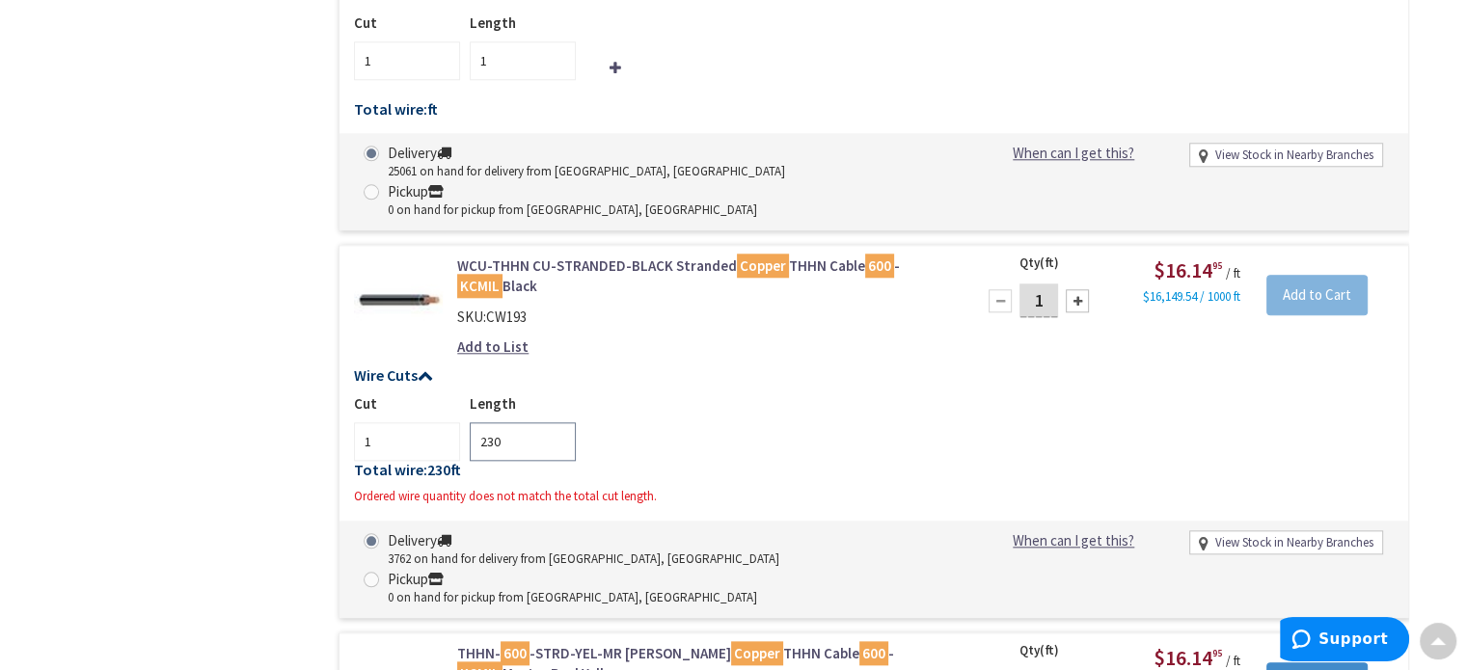
click at [721, 393] on div "Cut 1 Length 230" at bounding box center [873, 426] width 1039 height 67
click at [617, 393] on div "Cut 1 Length 230" at bounding box center [873, 426] width 1039 height 67
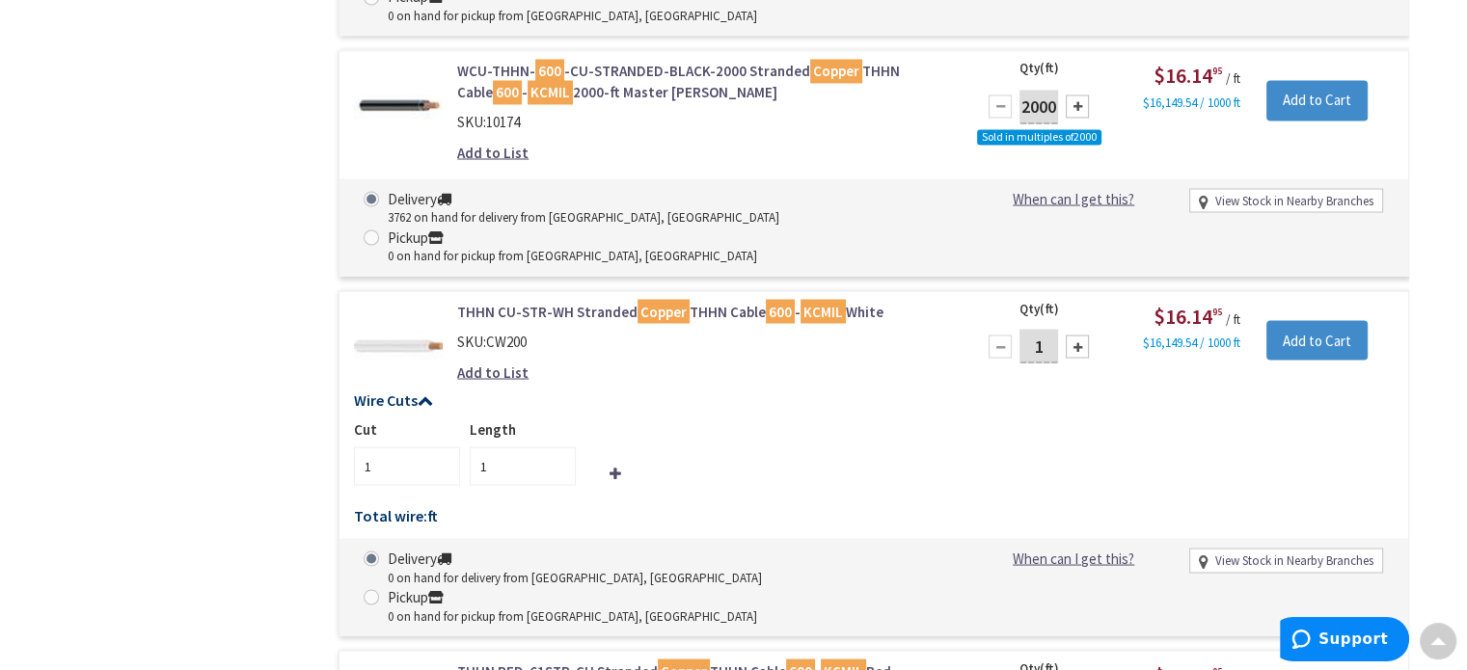
scroll to position [3522, 0]
type input "1"
type input "230"
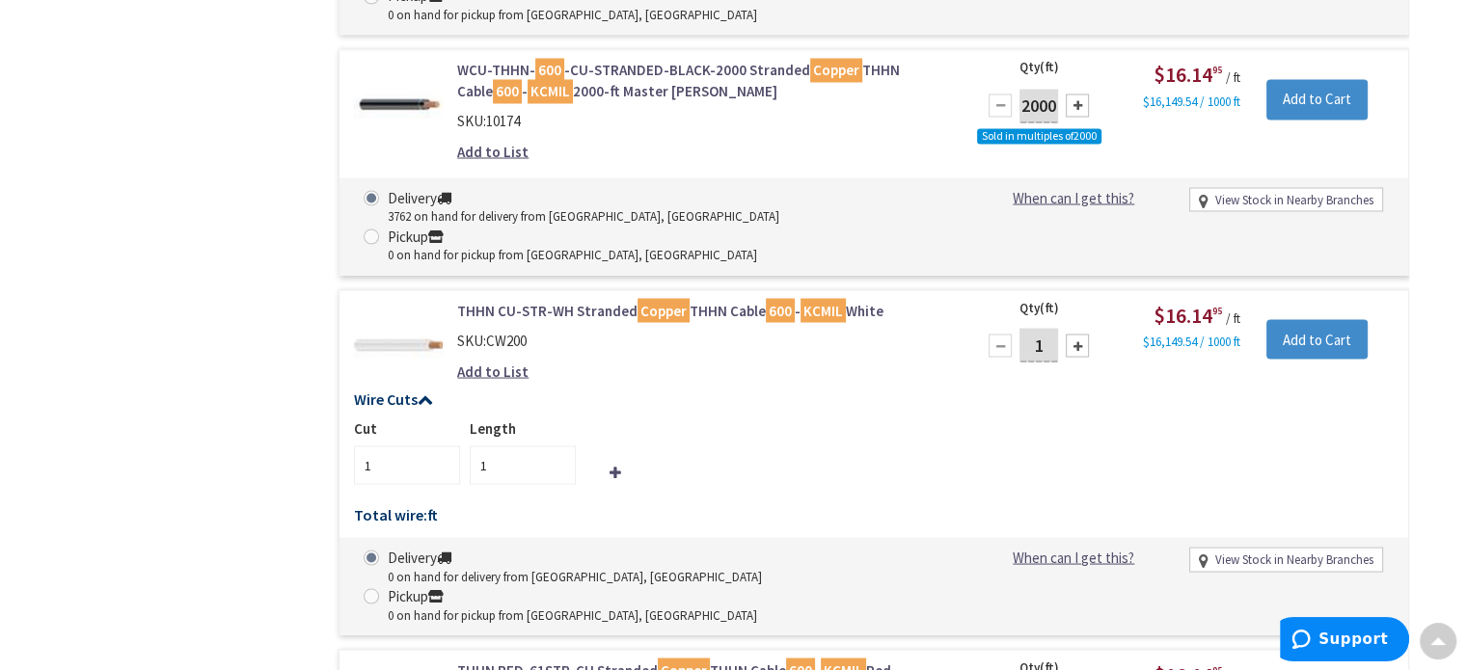
type input "2"
type input "3"
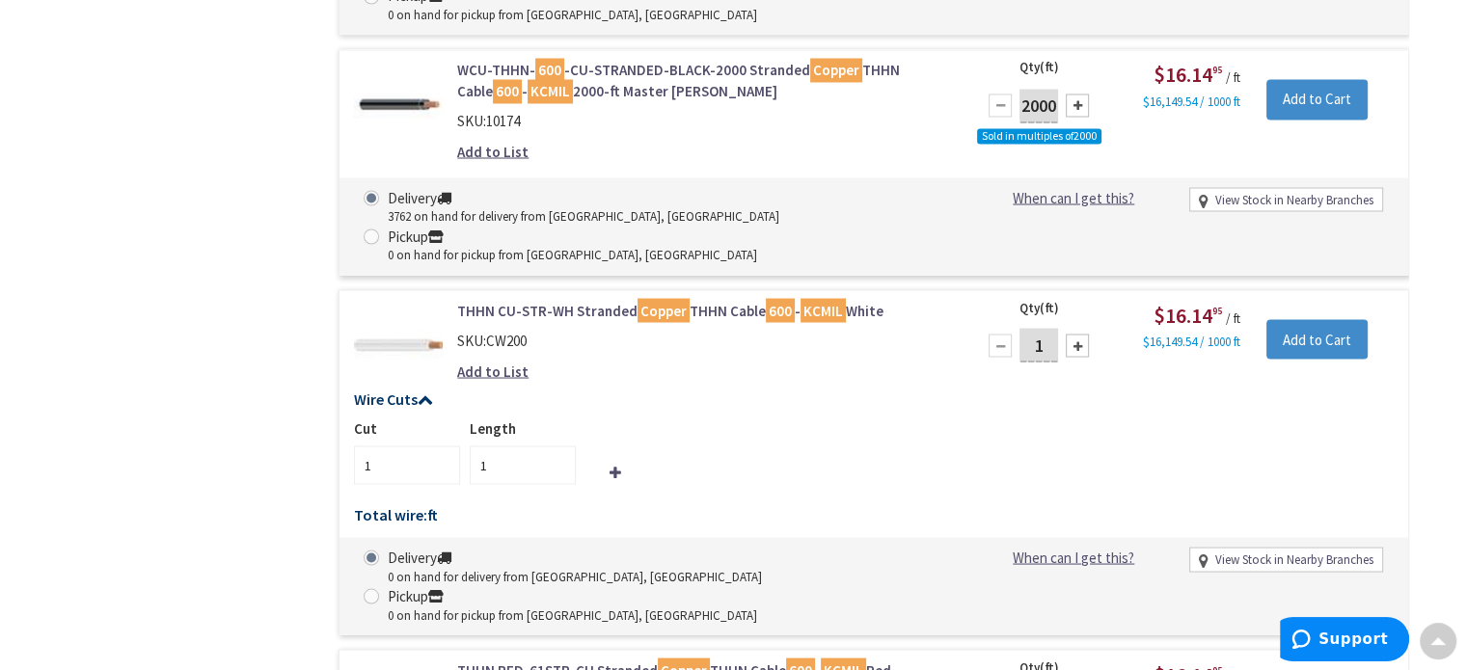
type input "3"
type input "4"
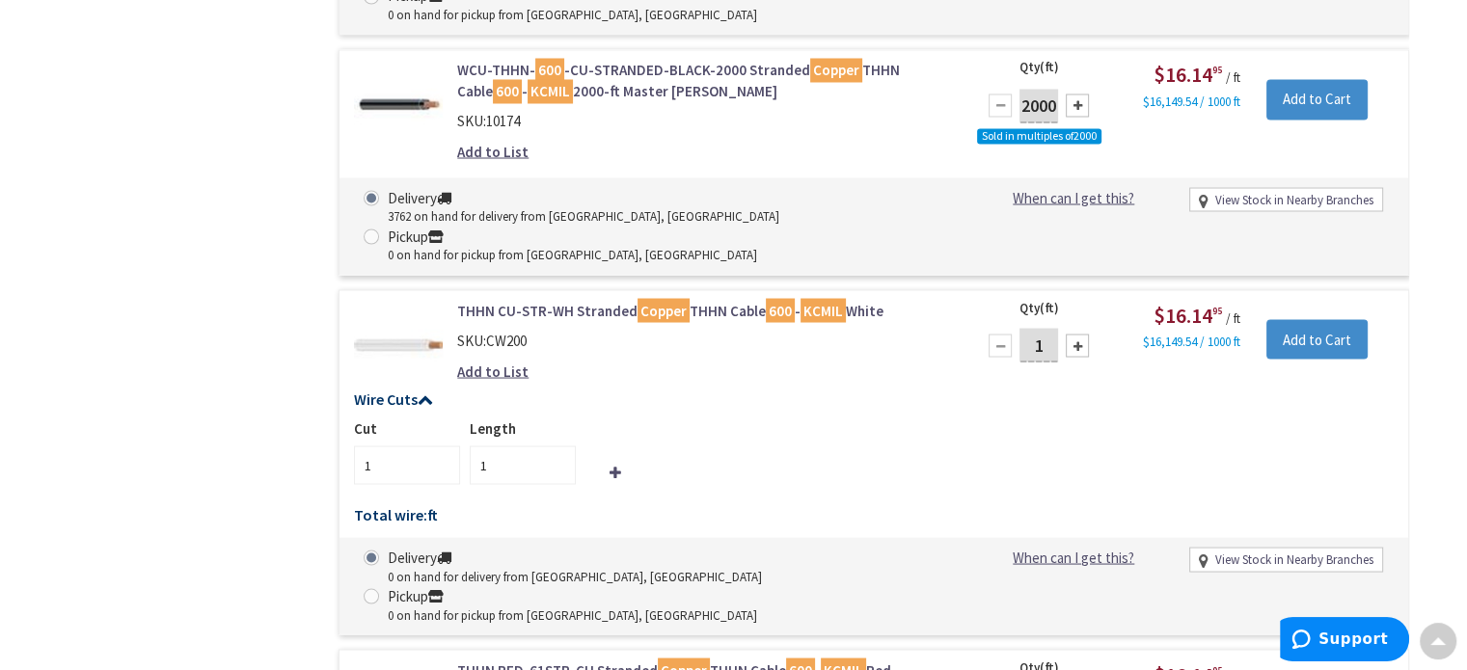
type input "5"
type input "6"
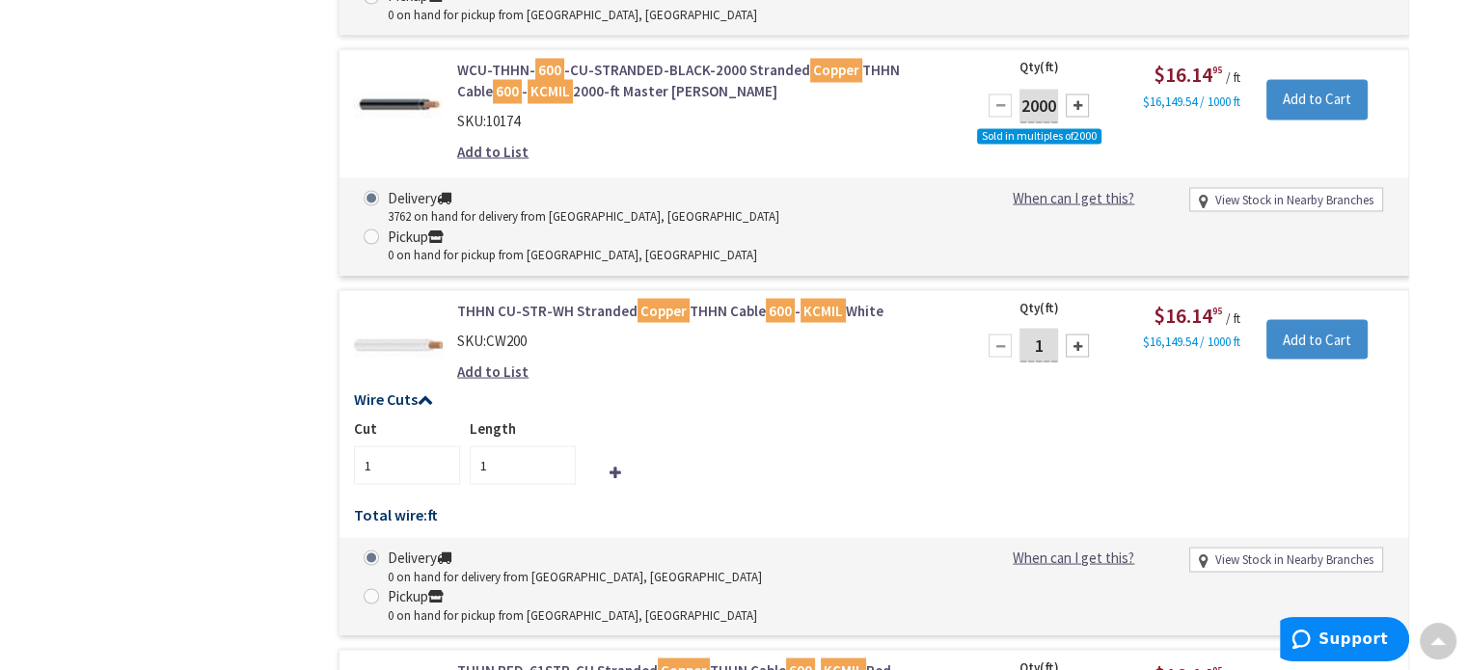
type input "7"
type input "230"
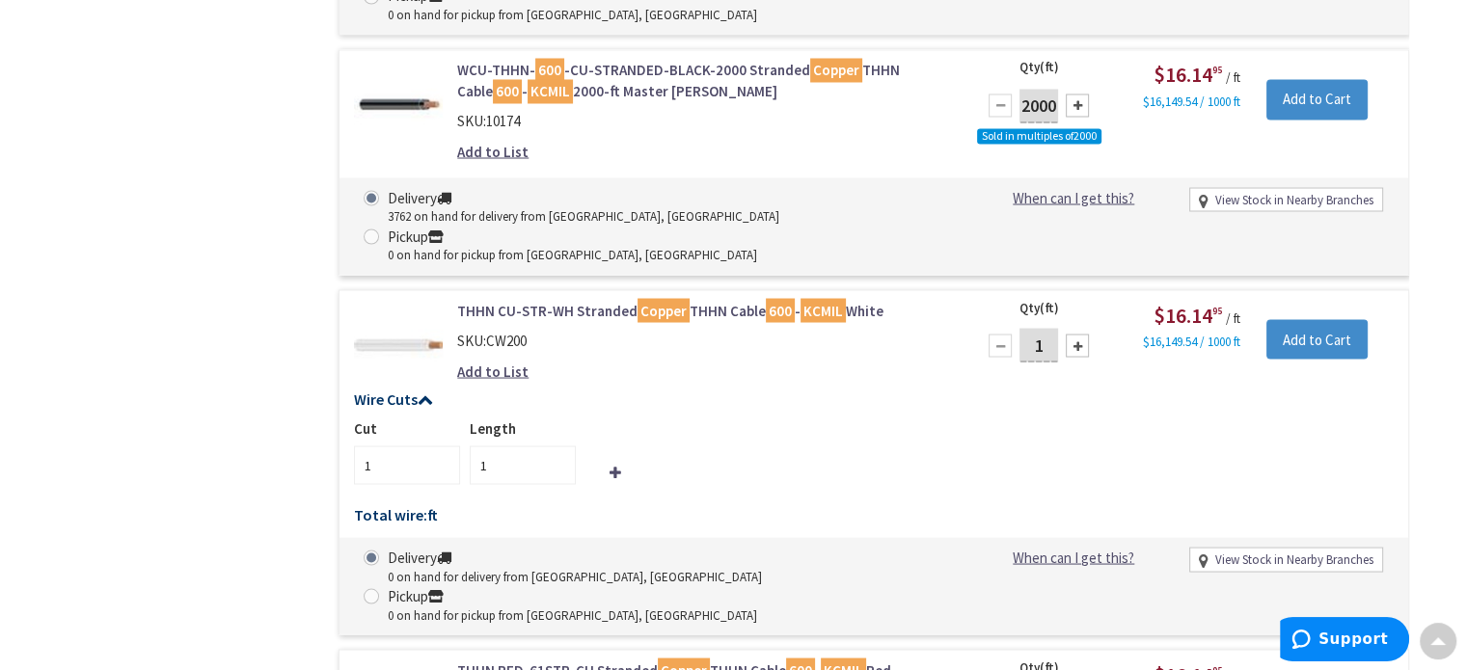
type input "230"
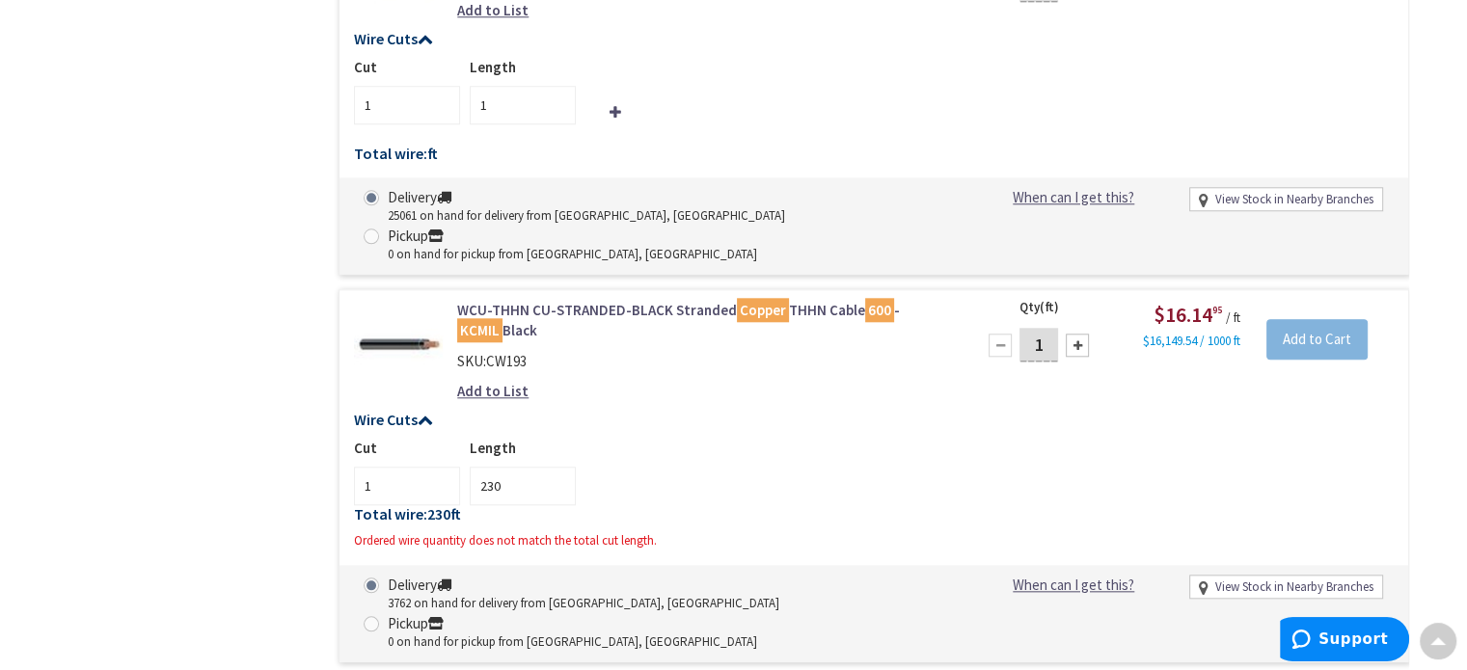
scroll to position [1883, 0]
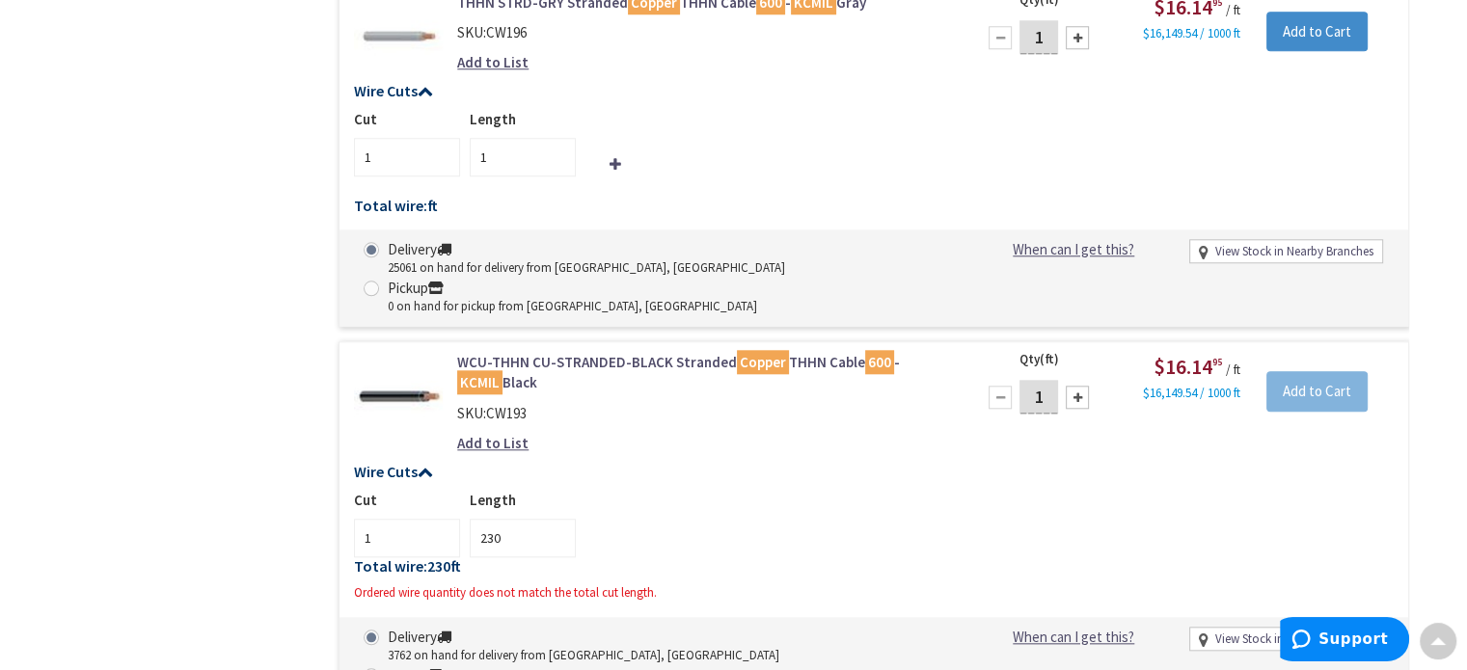
click at [1037, 380] on input "1" at bounding box center [1038, 397] width 39 height 34
type input "230"
click at [1033, 464] on div "Wire Cuts Cut 1 Length 230 Total wire: 230 ft Ordered wire quantity does not ma…" at bounding box center [873, 538] width 1068 height 148
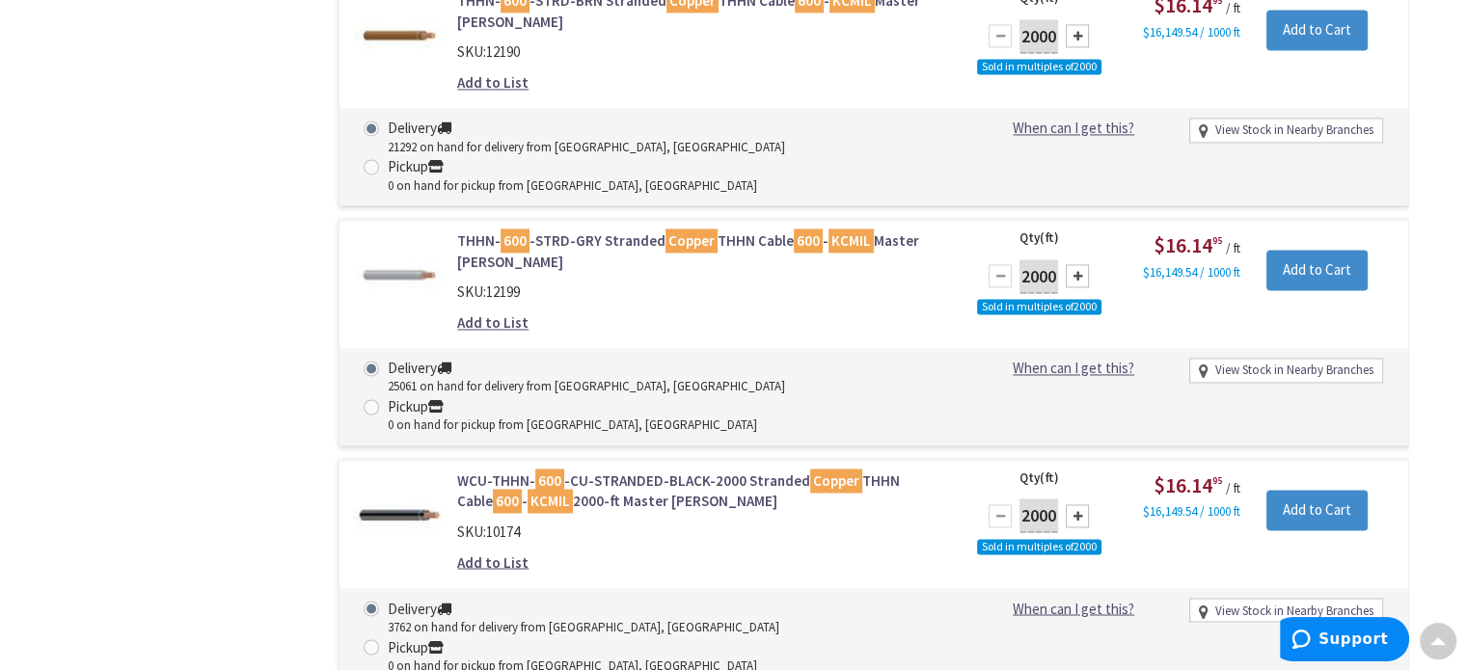
scroll to position [3137, 0]
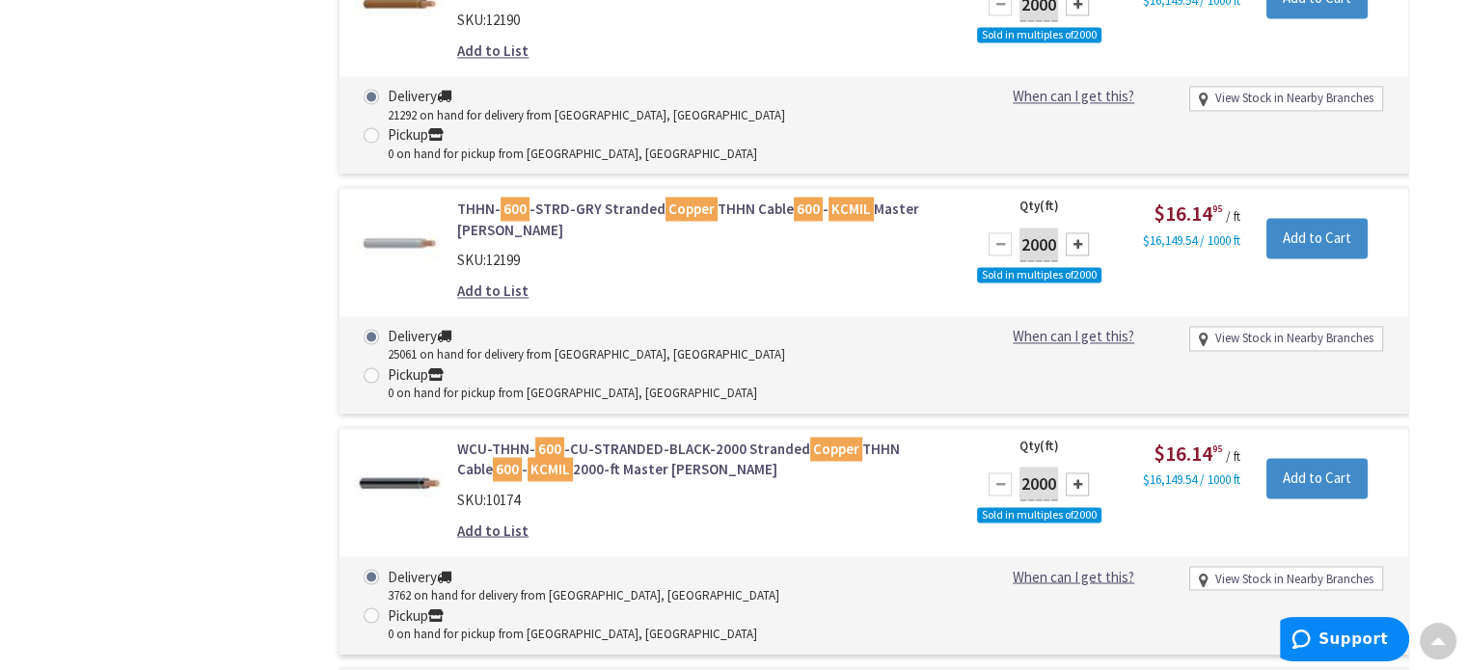
type input "230"
drag, startPoint x: 948, startPoint y: 431, endPoint x: 924, endPoint y: 431, distance: 24.1
type input "230"
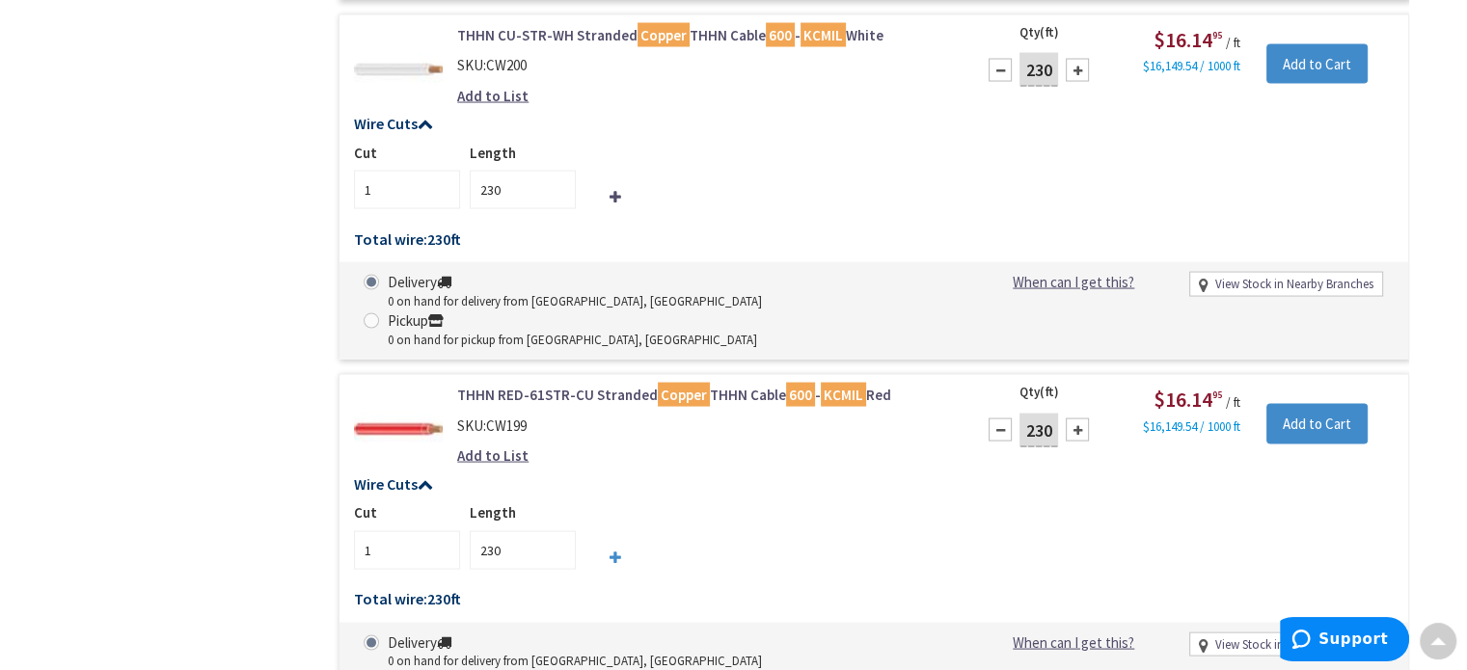
scroll to position [3812, 0]
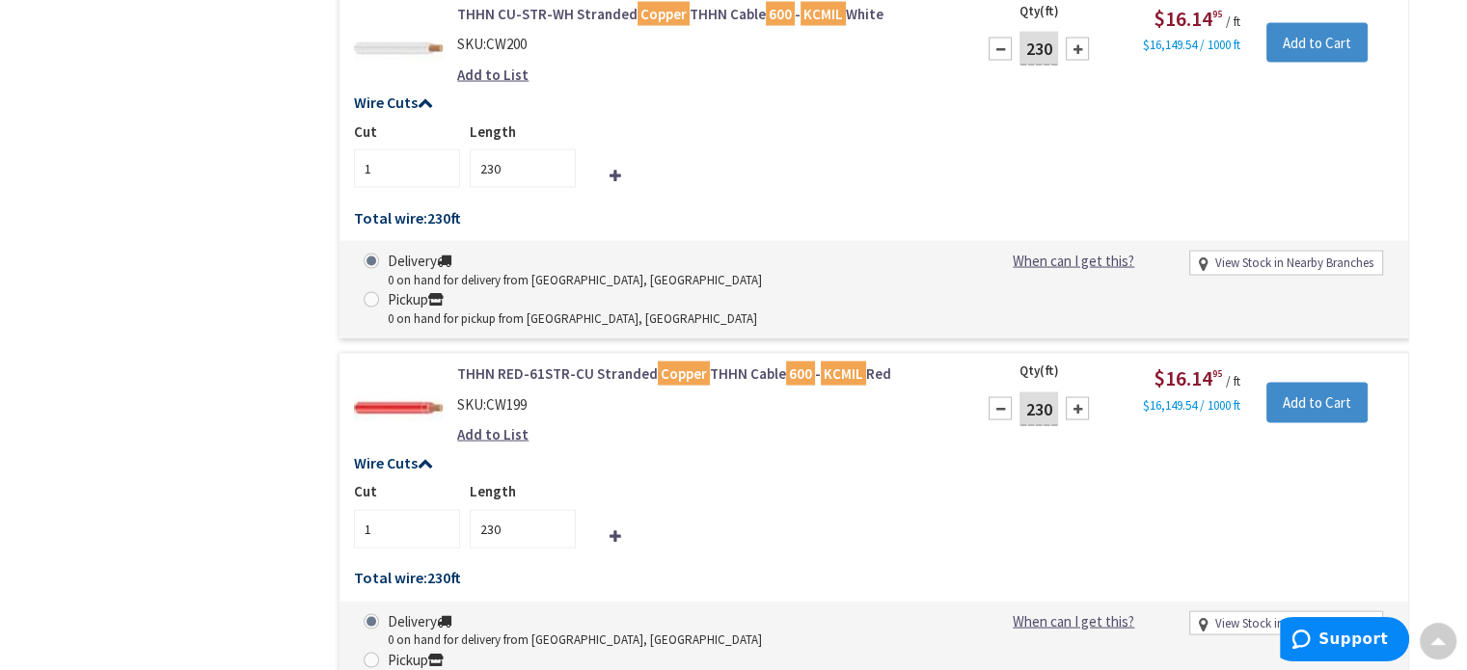
type input "1"
type input "230"
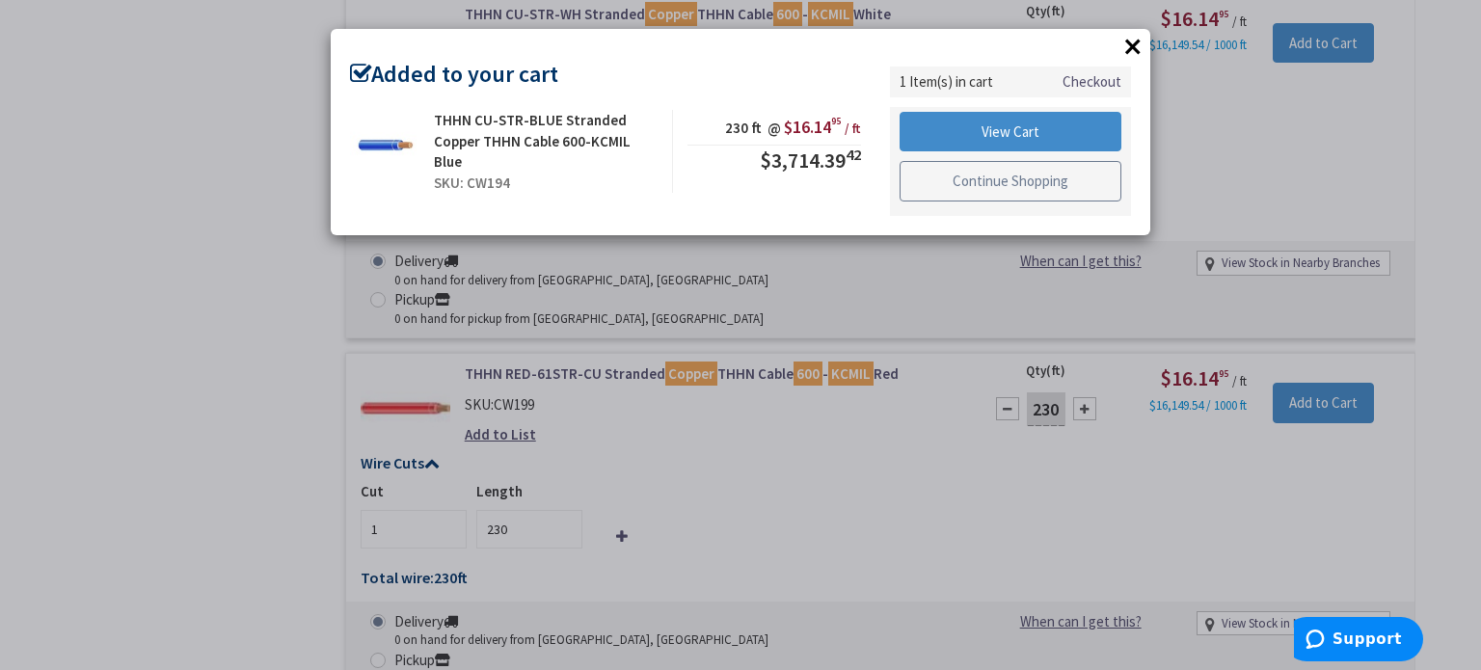
click at [1026, 183] on link "Continue Shopping" at bounding box center [1011, 181] width 222 height 40
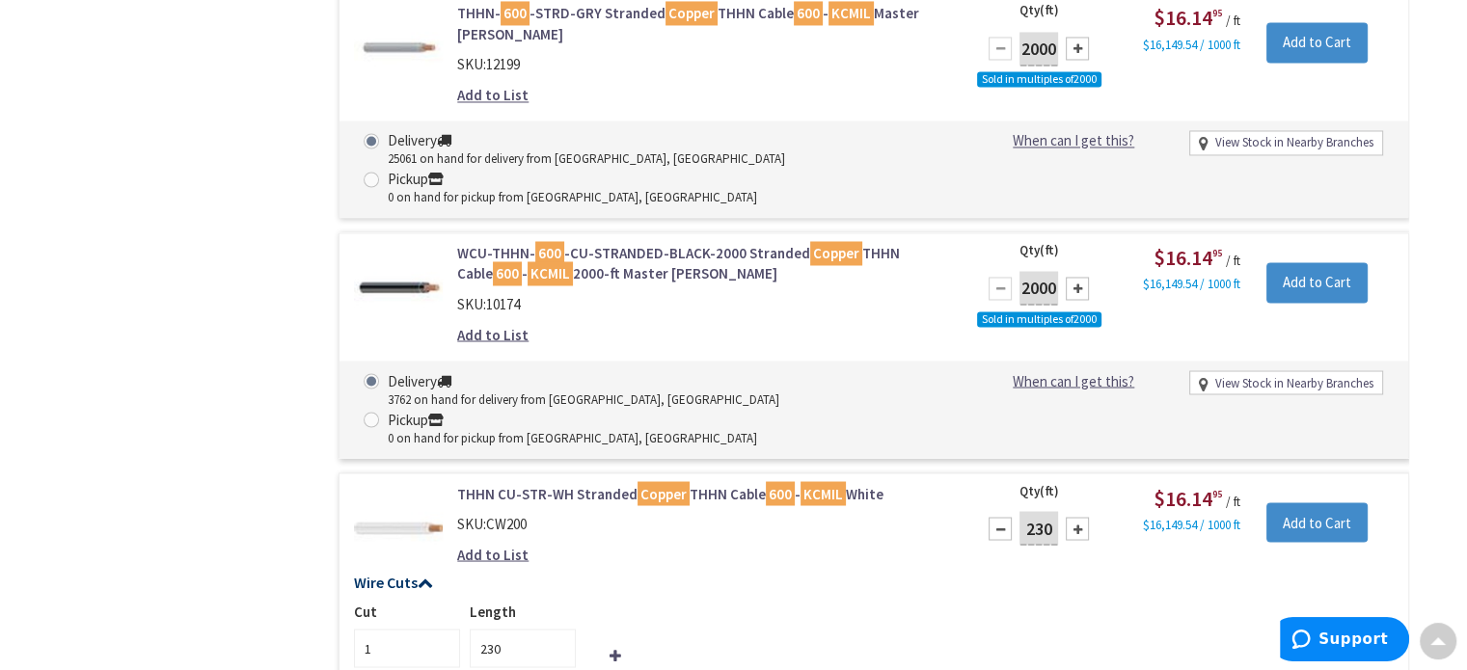
scroll to position [3329, 0]
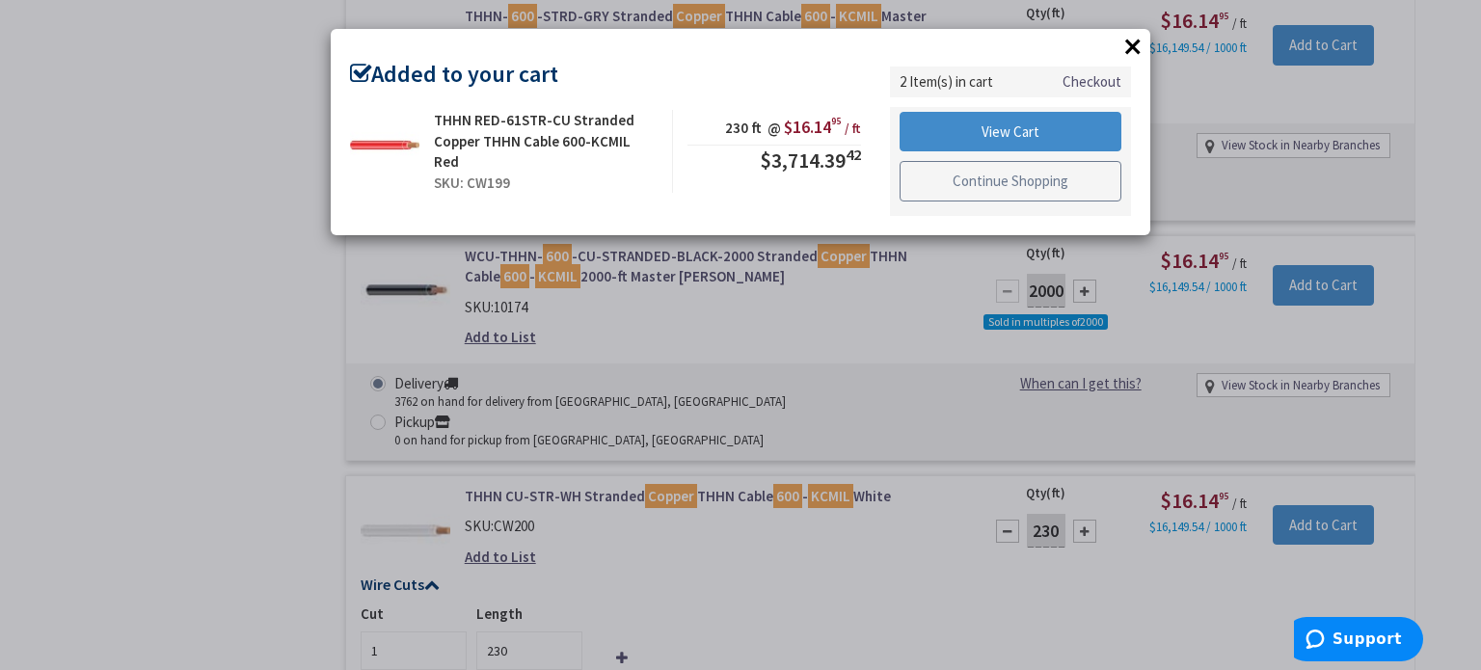
click at [1029, 180] on link "Continue Shopping" at bounding box center [1011, 181] width 222 height 40
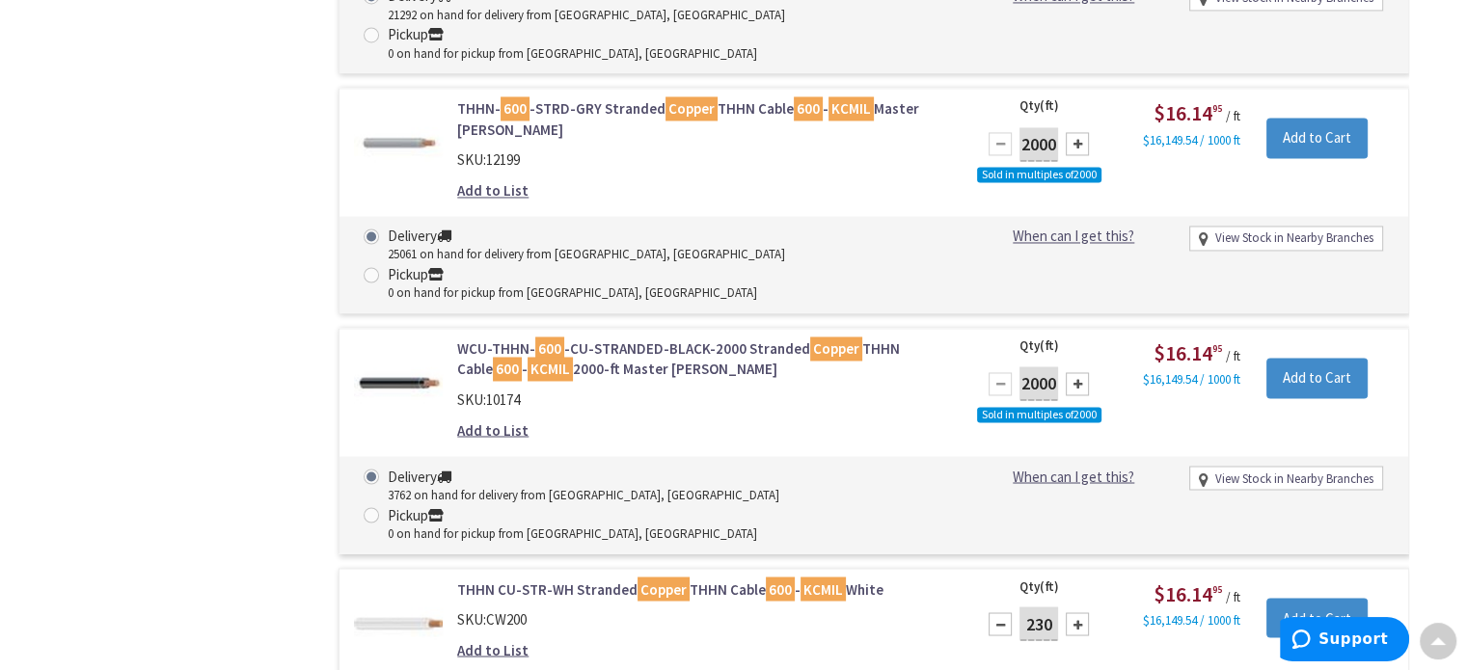
scroll to position [3233, 0]
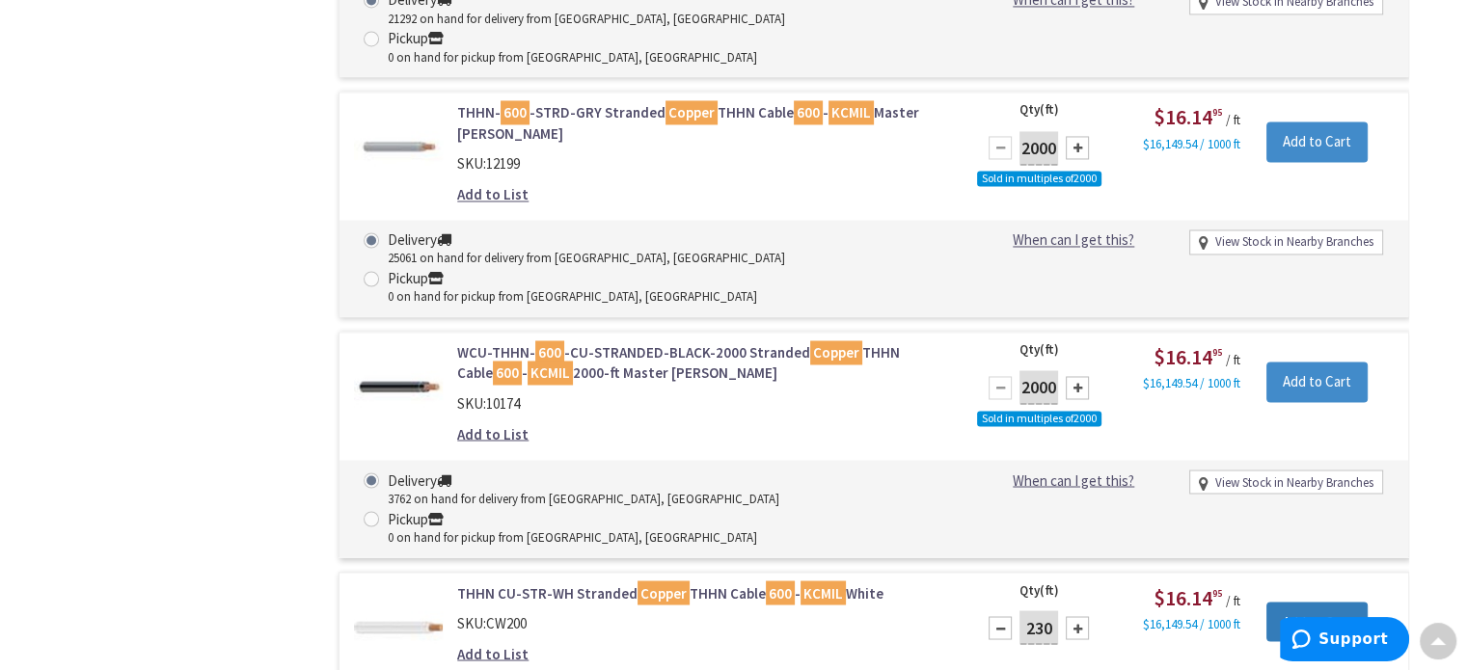
click at [1338, 602] on input "Add to Cart" at bounding box center [1316, 622] width 101 height 40
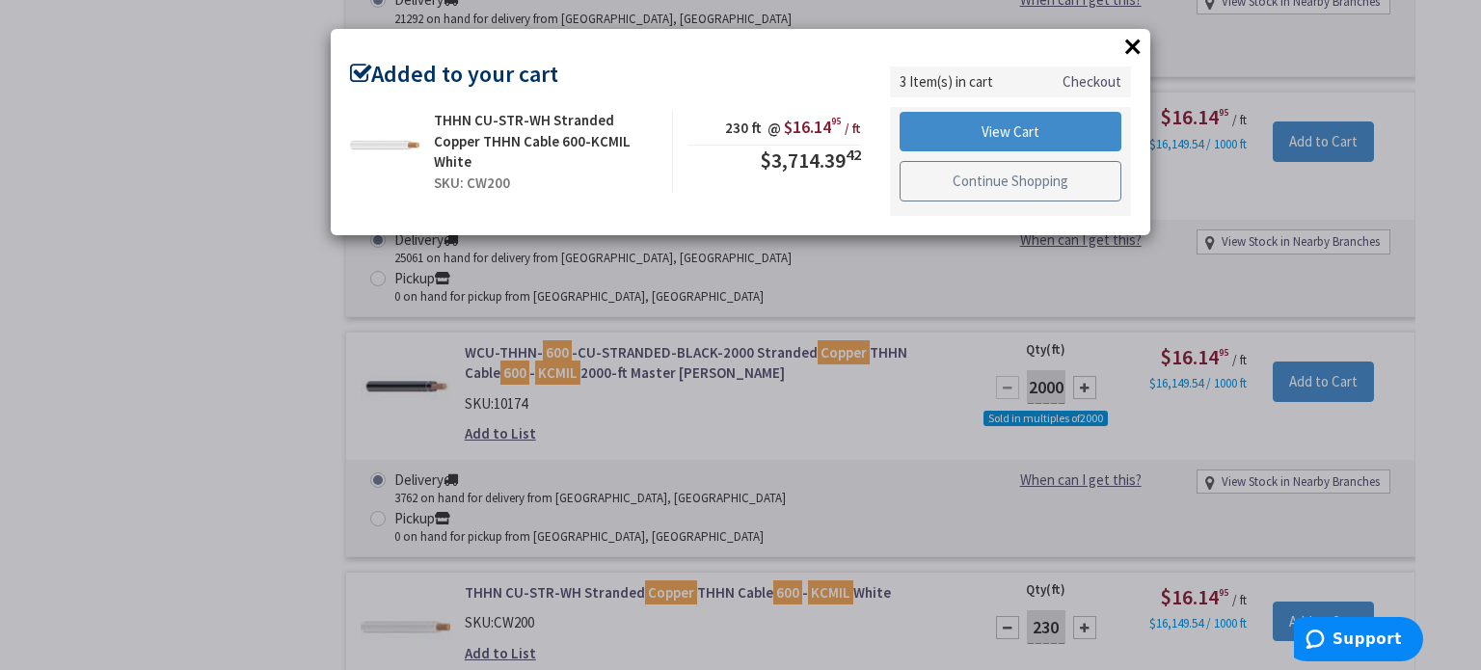
click at [991, 187] on link "Continue Shopping" at bounding box center [1011, 181] width 222 height 40
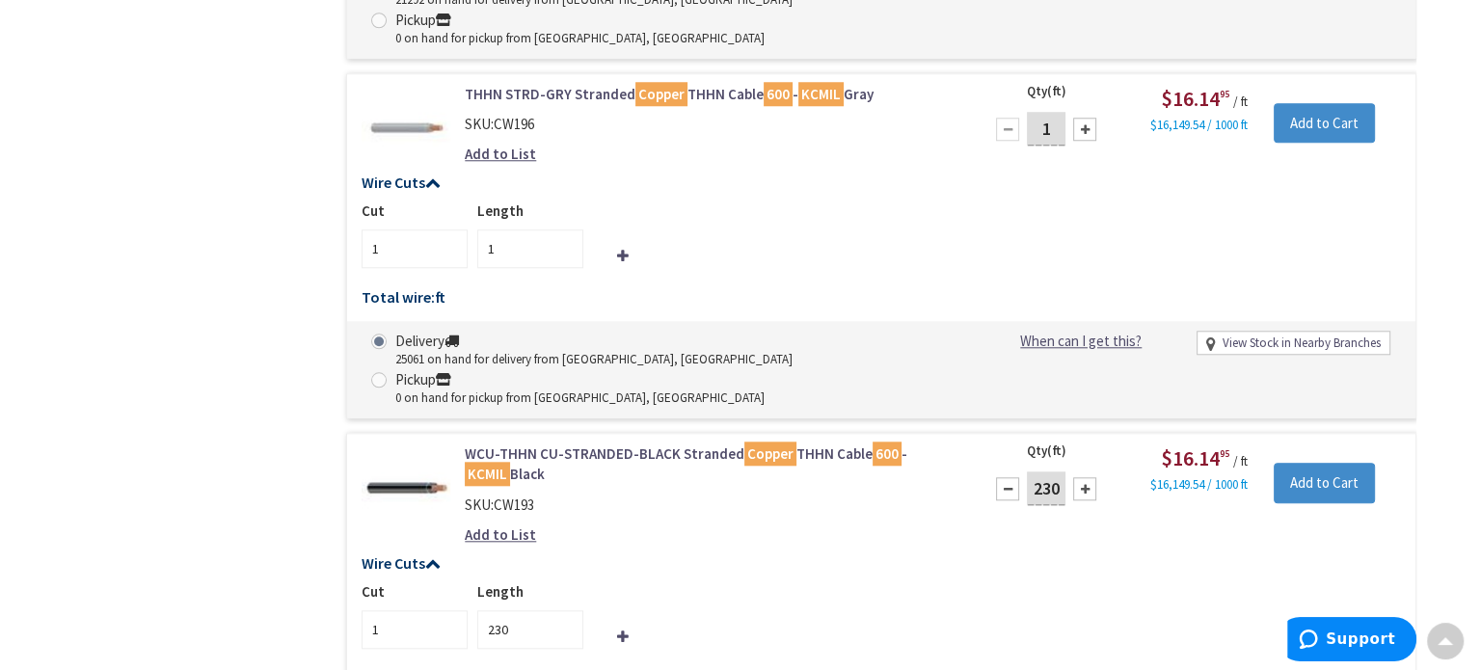
scroll to position [1787, 0]
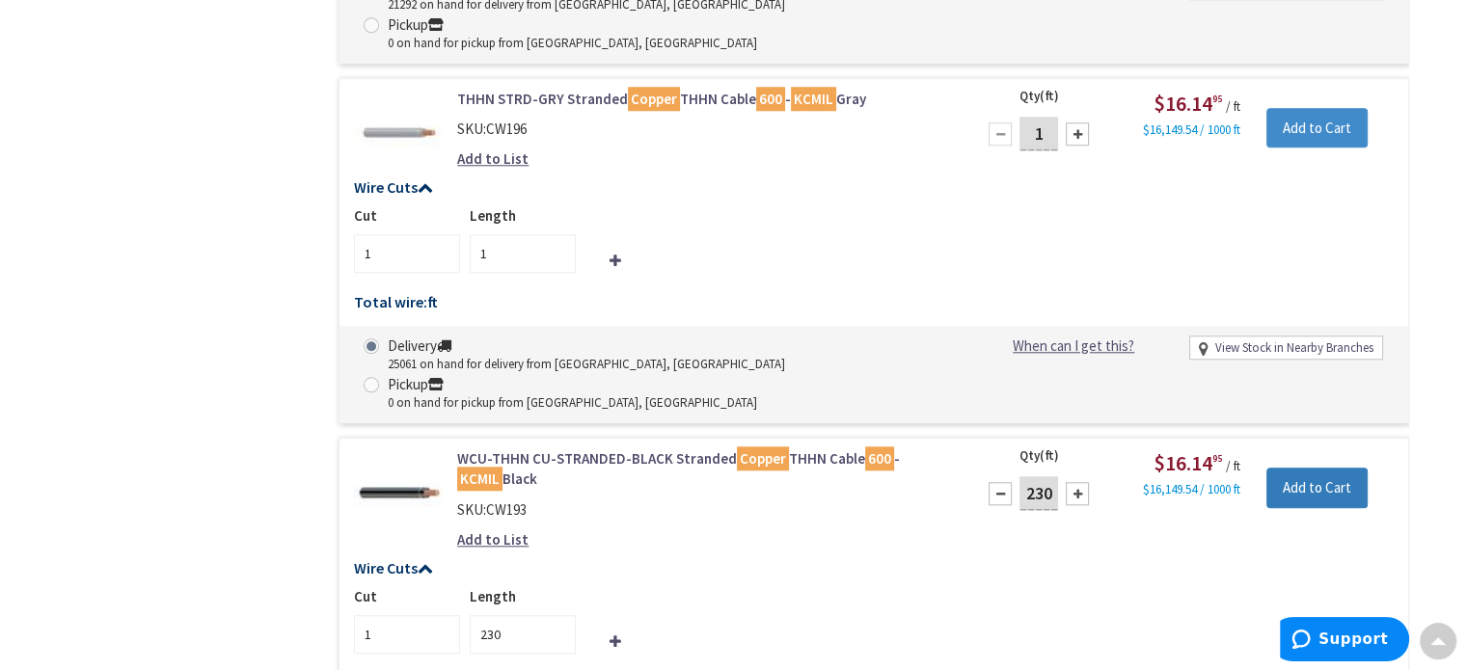
click at [1304, 468] on input "Add to Cart" at bounding box center [1316, 488] width 101 height 40
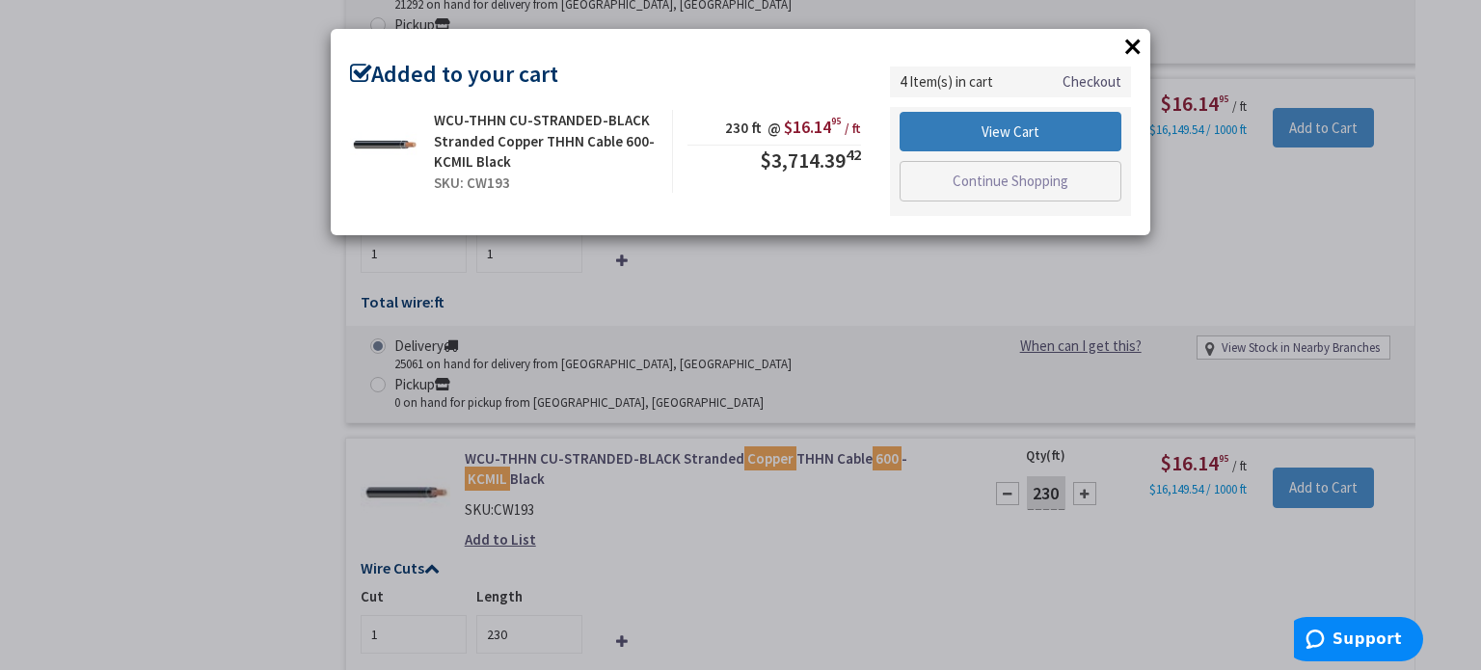
click at [983, 121] on link "View Cart" at bounding box center [1011, 132] width 222 height 40
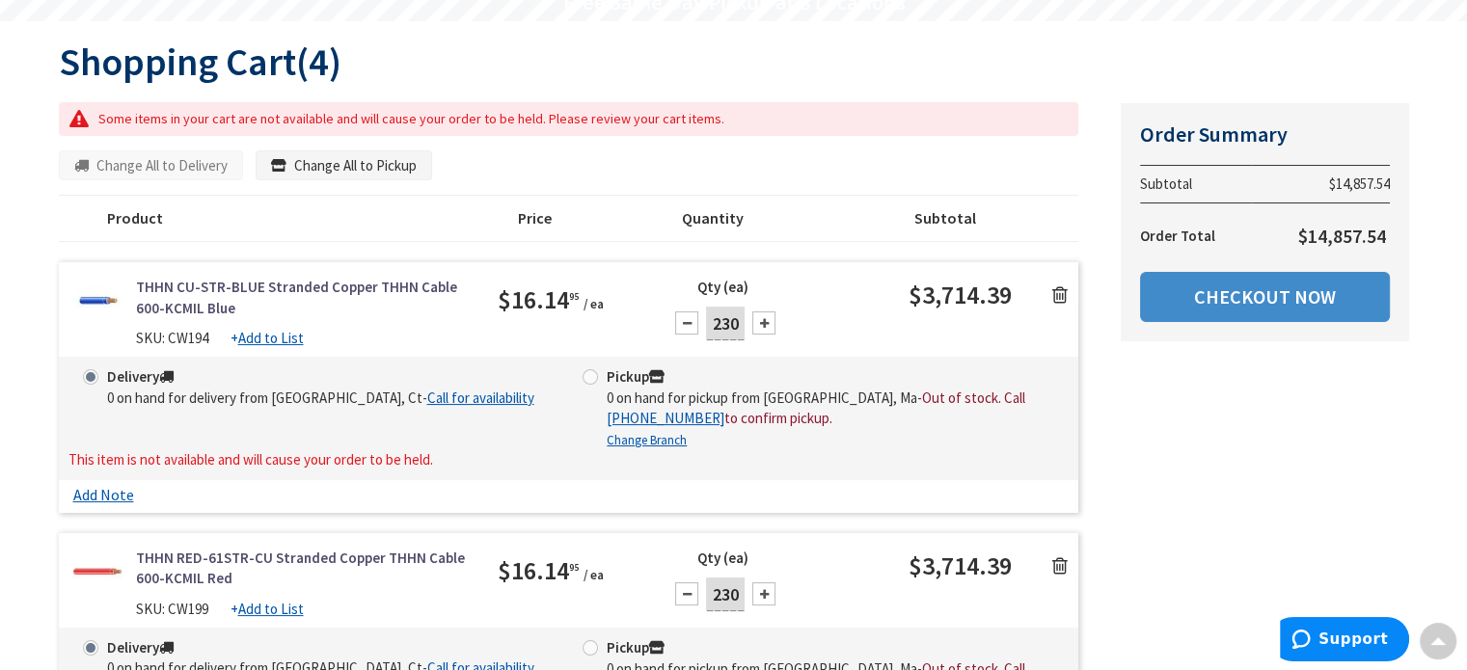
scroll to position [189, 0]
drag, startPoint x: 1294, startPoint y: 237, endPoint x: 1399, endPoint y: 227, distance: 105.6
click at [1398, 227] on div "Order Summary Subtotal $14,857.54 Order Total $14,857.54 Checkout Now" at bounding box center [1264, 223] width 288 height 238
click at [1401, 232] on div "Order Summary Subtotal $14,857.54 Order Total $14,857.54 Checkout Now" at bounding box center [1264, 223] width 288 height 238
click at [1104, 73] on h1 "Shopping Cart (4)" at bounding box center [734, 62] width 1350 height 42
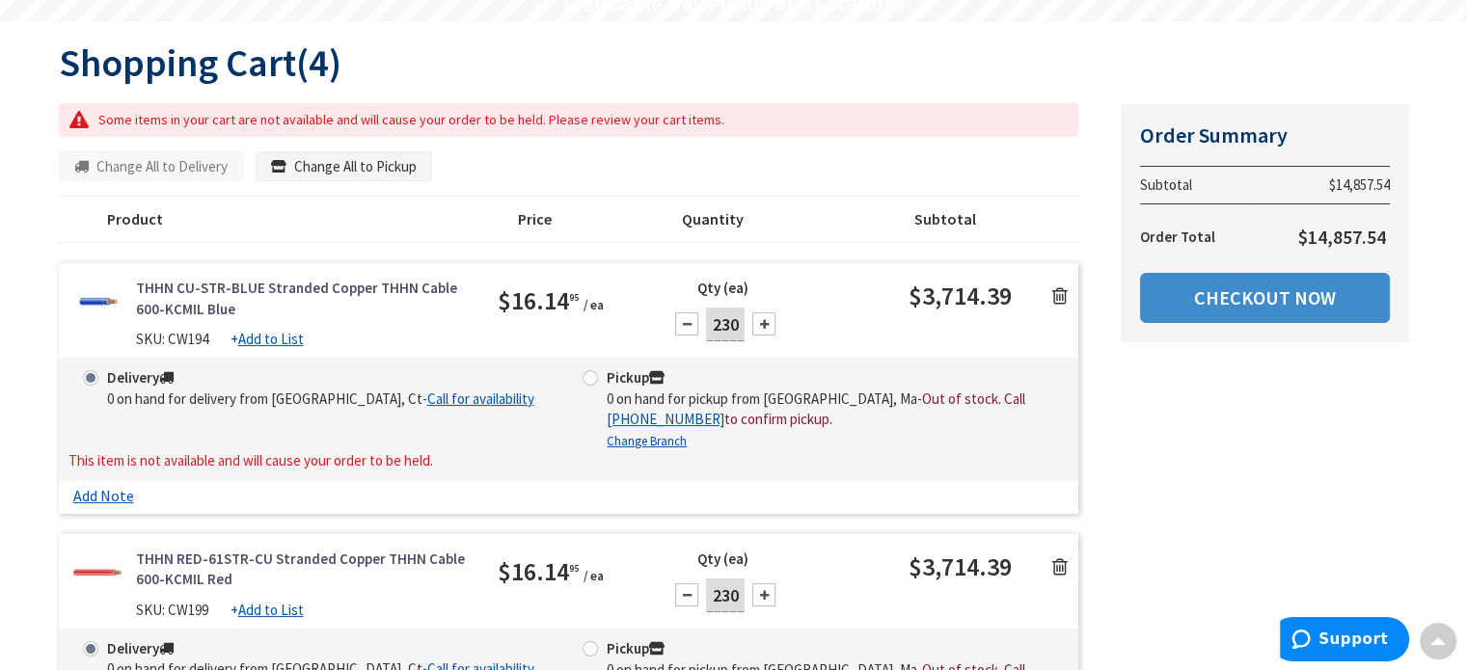
click at [1064, 293] on icon at bounding box center [1059, 295] width 15 height 19
click at [1063, 293] on icon at bounding box center [1059, 295] width 15 height 19
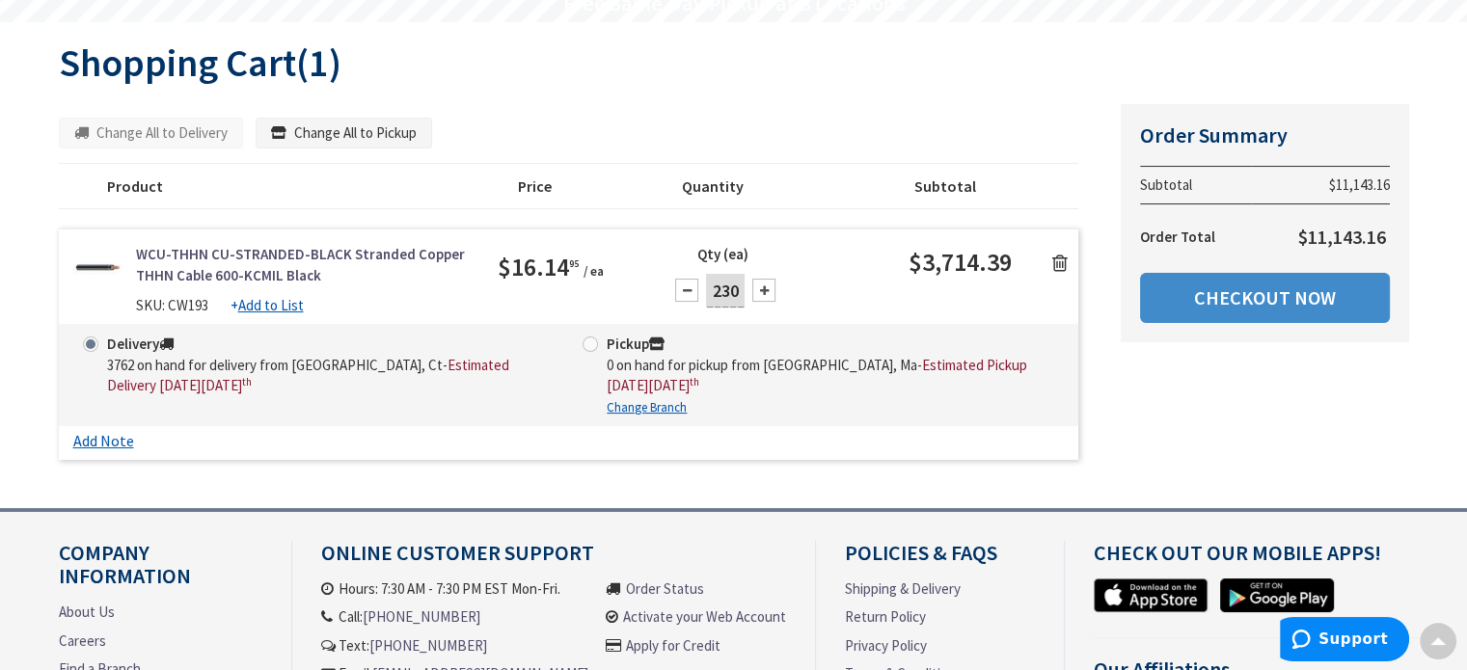
click at [1064, 268] on icon at bounding box center [1059, 263] width 15 height 19
